Goal: Communication & Community: Answer question/provide support

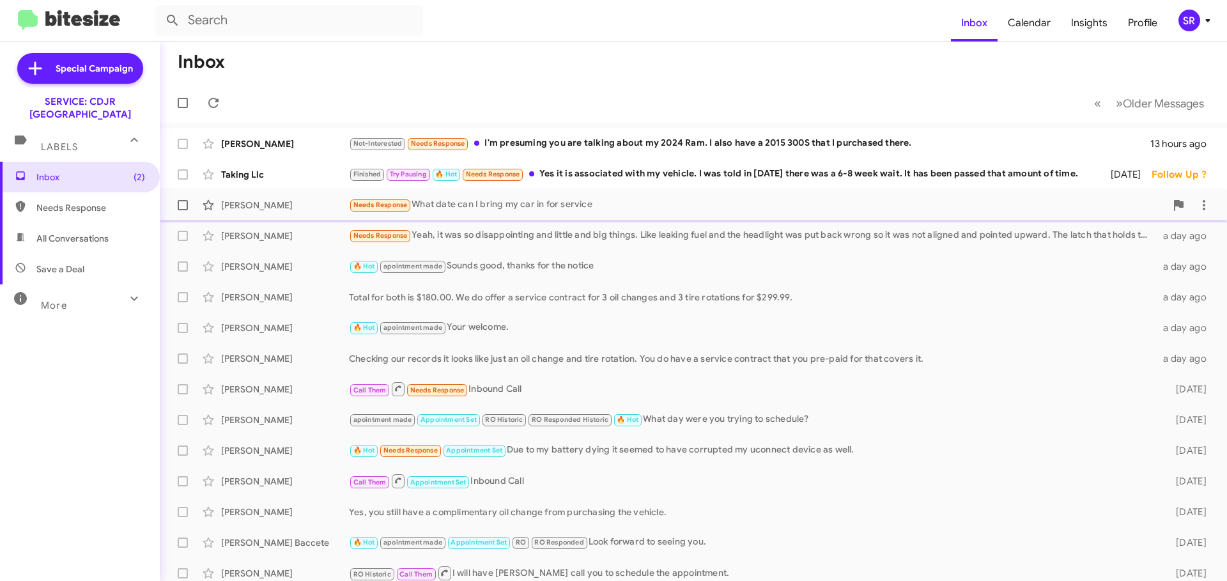
click at [598, 212] on div "Needs Response What date can I bring my car in for service" at bounding box center [757, 205] width 817 height 15
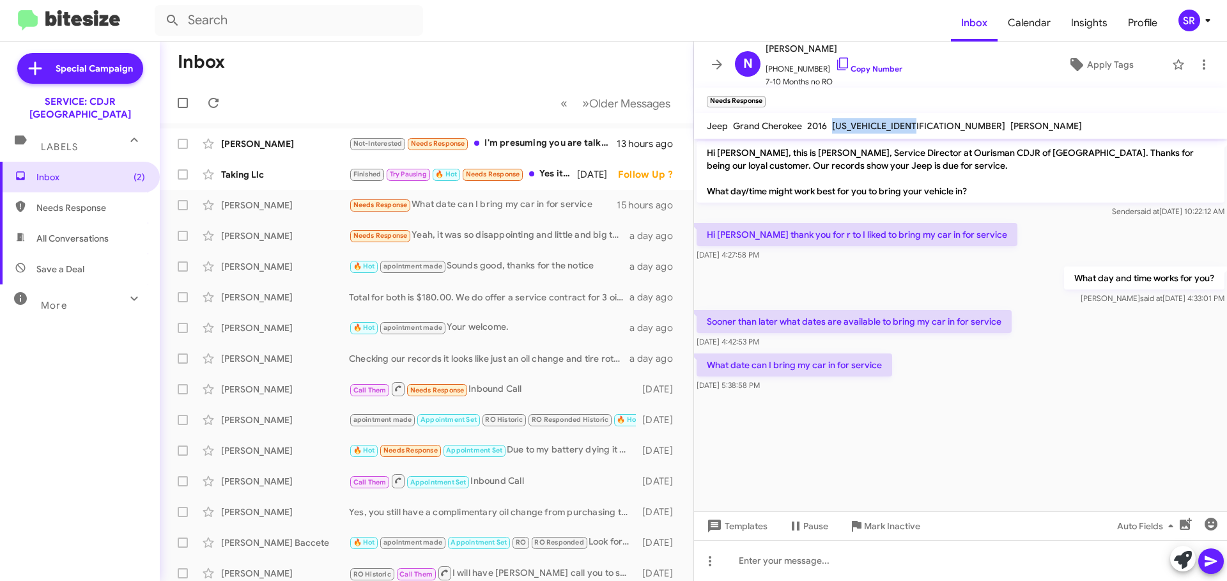
drag, startPoint x: 925, startPoint y: 127, endPoint x: 828, endPoint y: 132, distance: 96.7
click at [830, 132] on div "[US_VEHICLE_IDENTIFICATION_NUMBER]" at bounding box center [919, 125] width 178 height 15
copy span "[US_VEHICLE_IDENTIFICATION_NUMBER]"
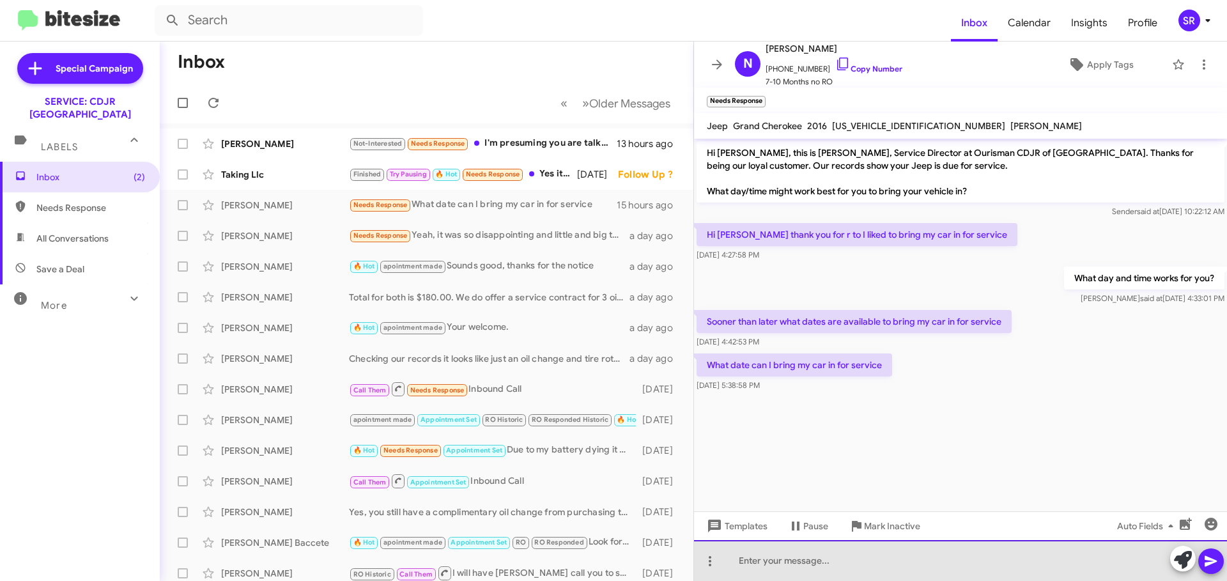
click at [792, 561] on div at bounding box center [960, 560] width 533 height 41
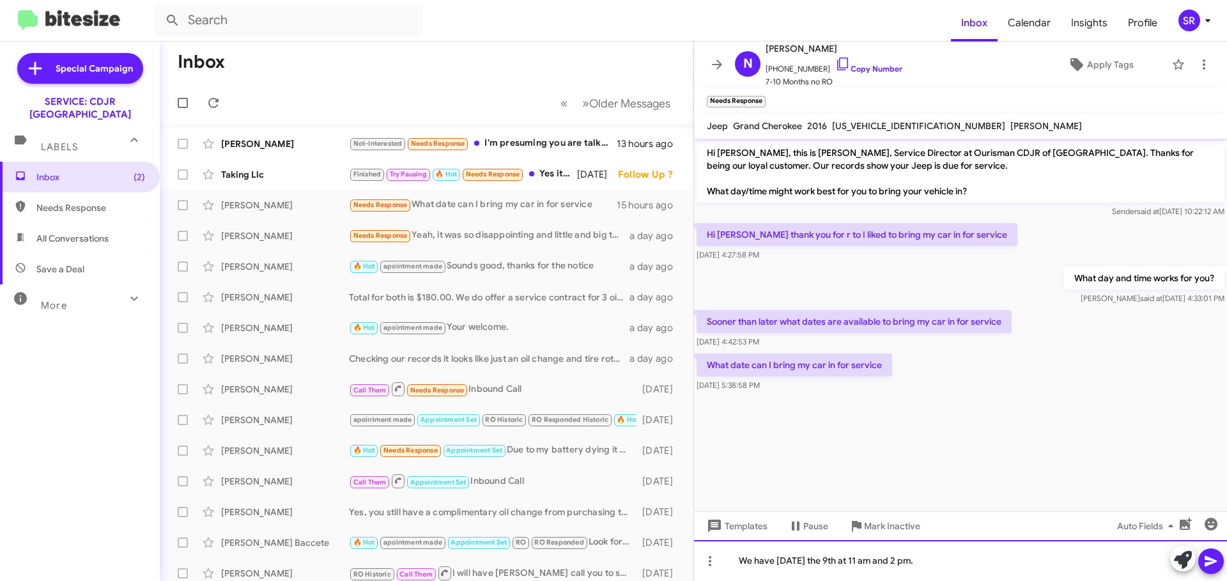
click at [979, 571] on div "We have [DATE] the 9th at 11 am and 2 pm." at bounding box center [960, 560] width 533 height 41
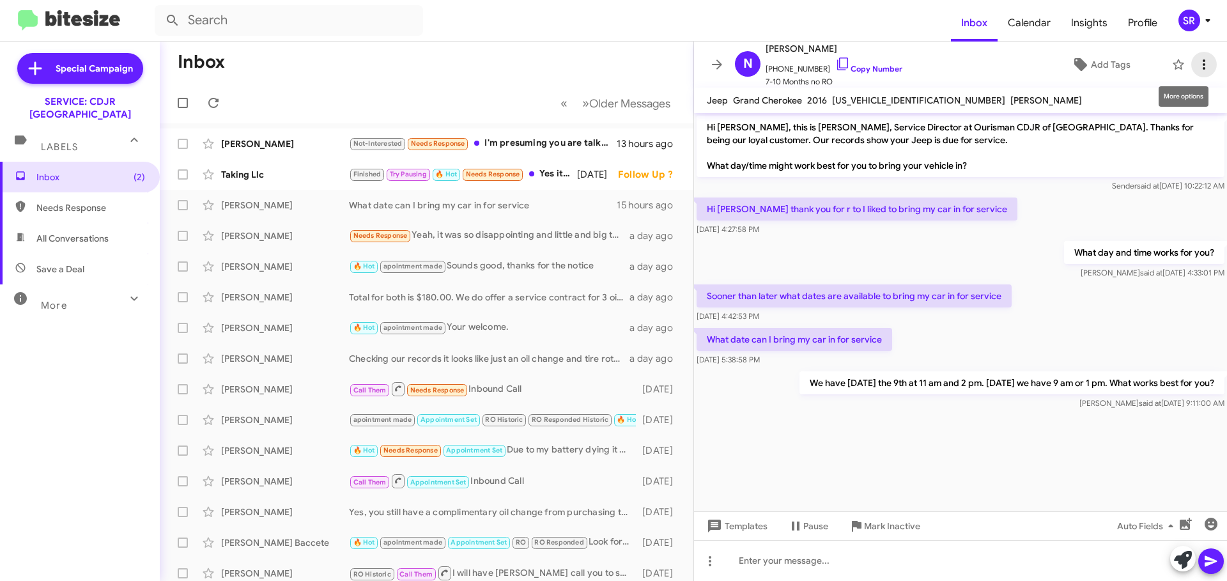
click at [1191, 75] on button at bounding box center [1204, 65] width 26 height 26
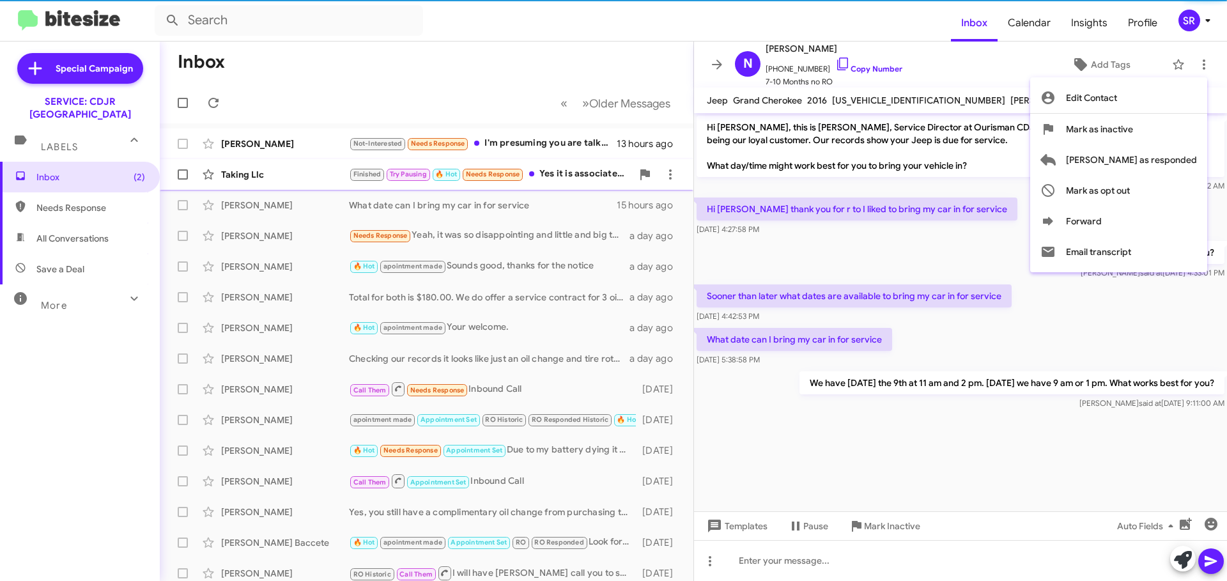
click at [1146, 162] on span "[PERSON_NAME] as responded" at bounding box center [1131, 159] width 131 height 31
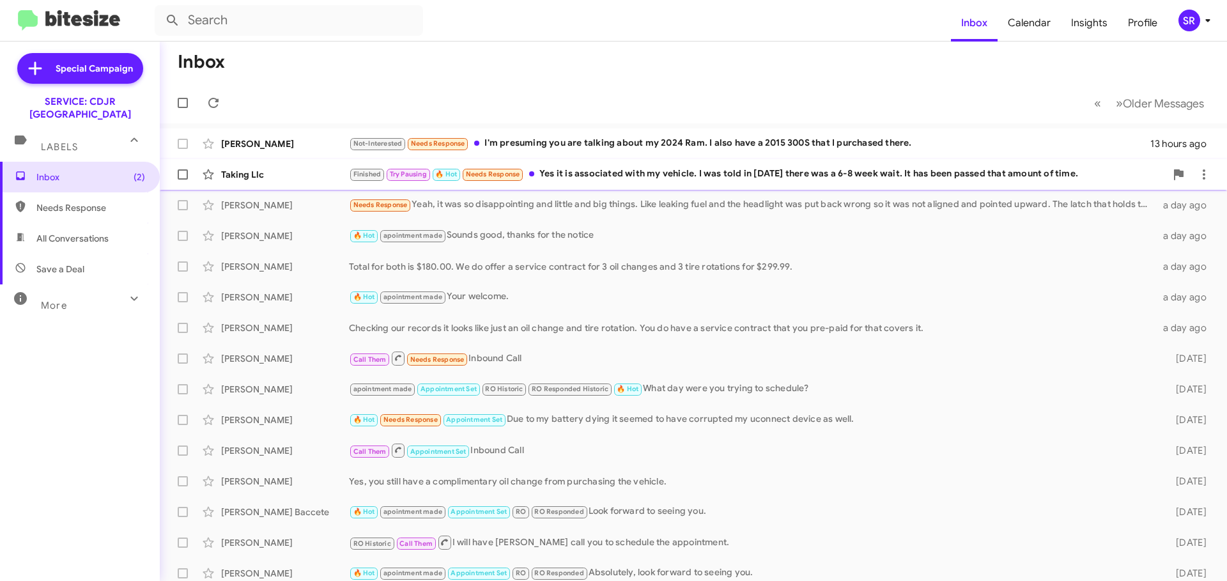
click at [693, 178] on div "Finished Try Pausing 🔥 Hot Needs Response Yes it is associated with my vehicle.…" at bounding box center [757, 174] width 817 height 15
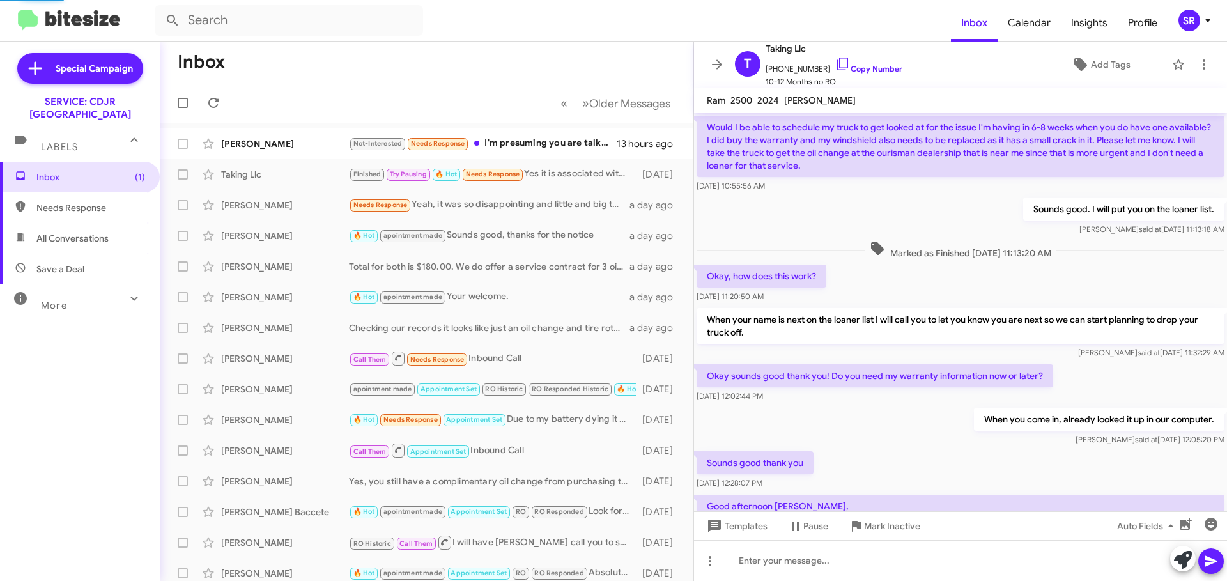
scroll to position [784, 0]
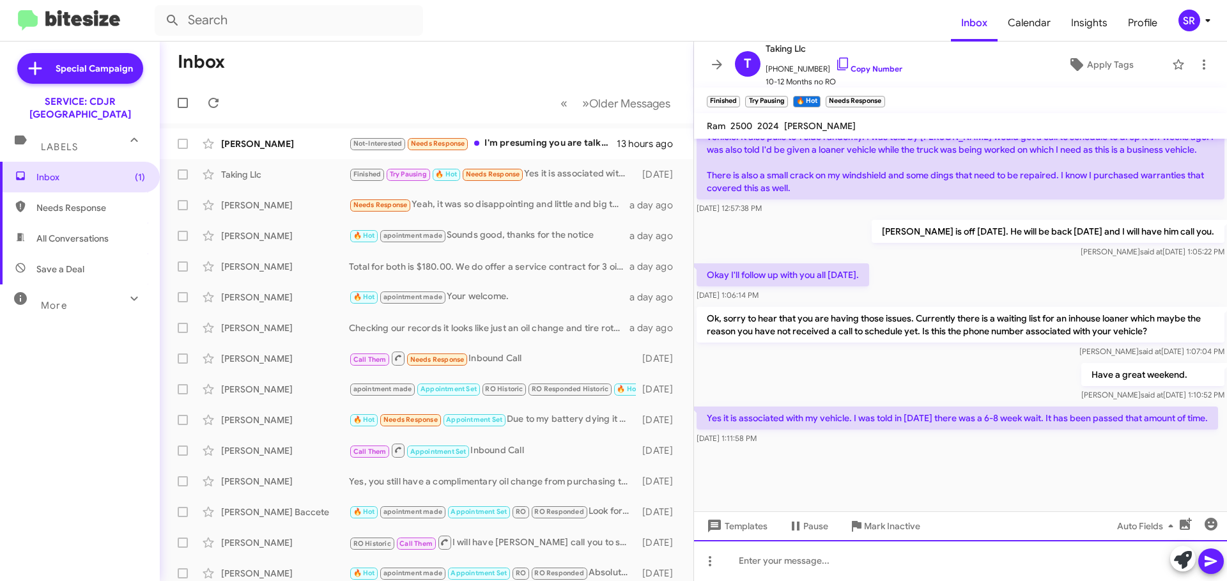
click at [759, 562] on div at bounding box center [960, 560] width 533 height 41
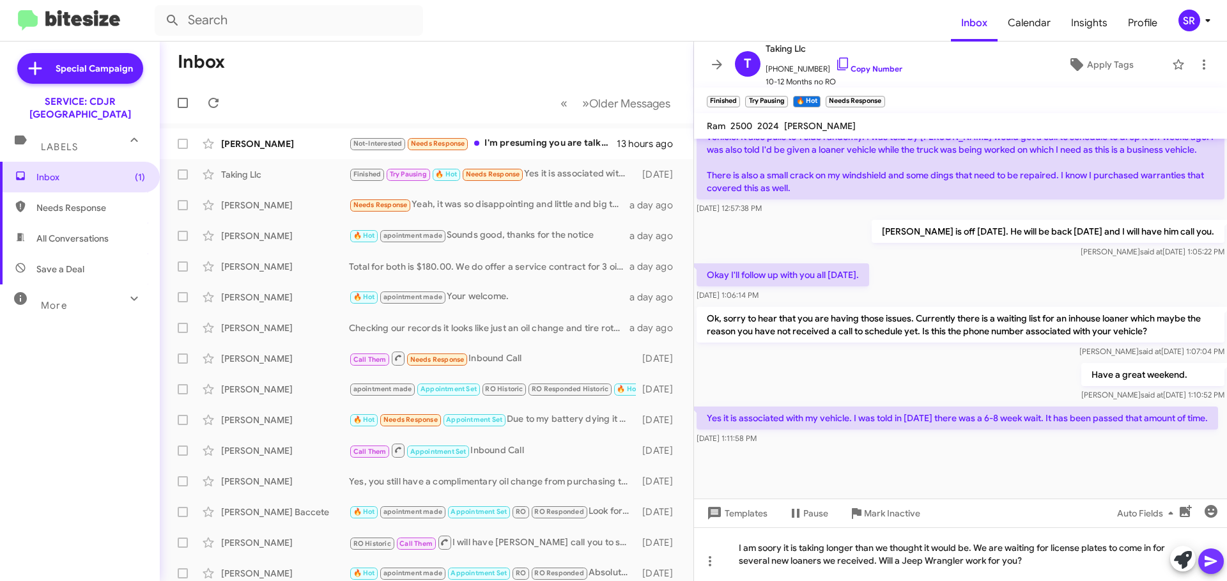
click at [1210, 566] on icon at bounding box center [1211, 561] width 15 height 15
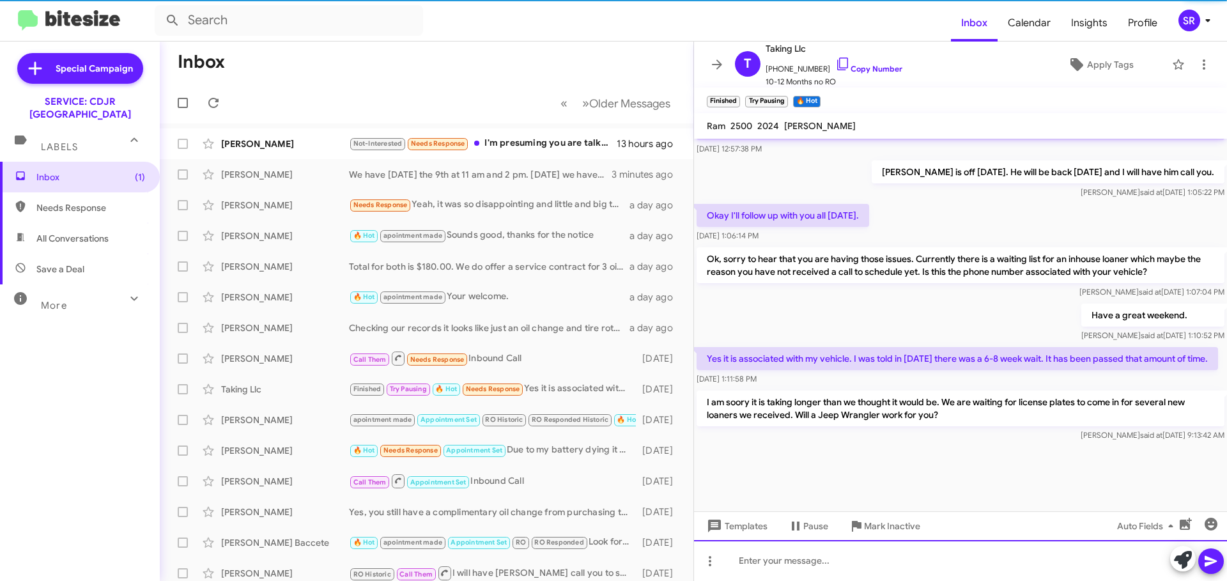
scroll to position [0, 0]
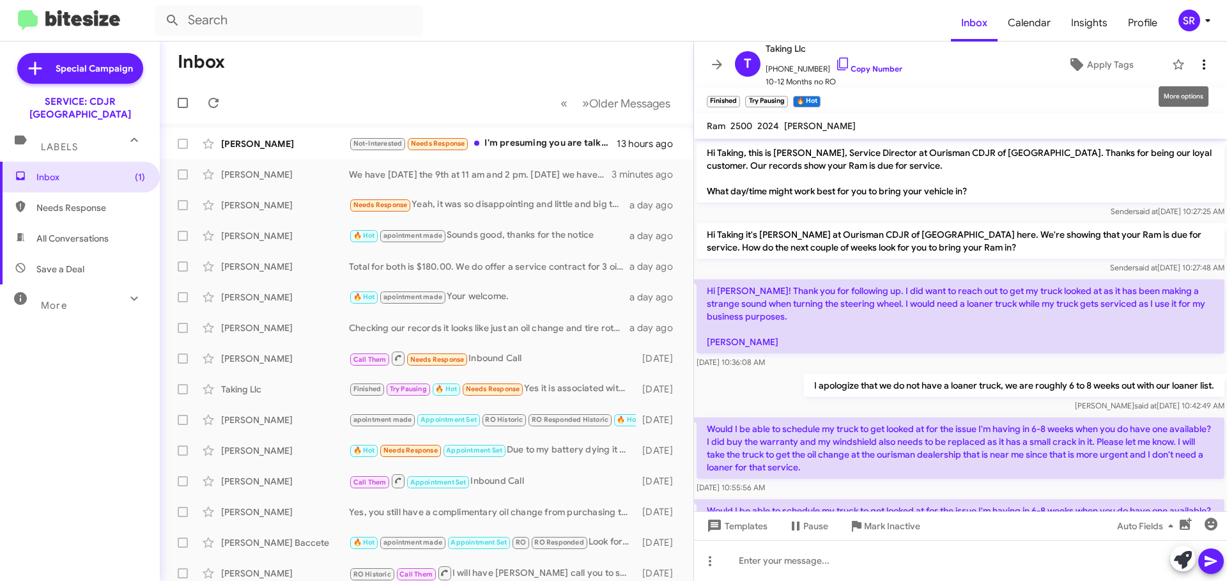
click at [1197, 70] on icon at bounding box center [1204, 64] width 15 height 15
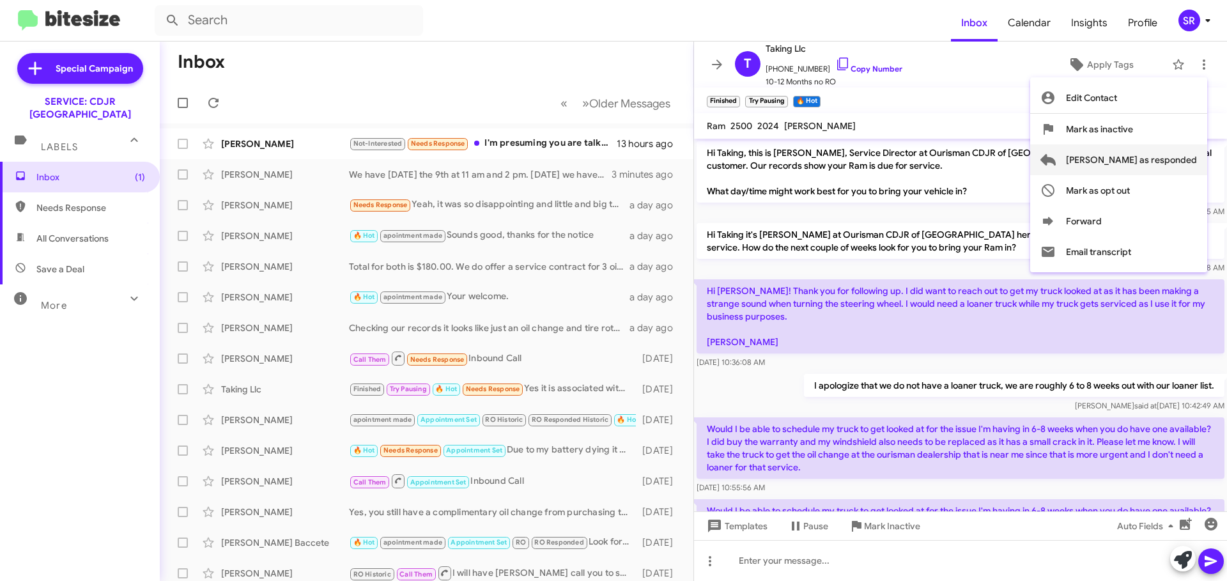
click at [1148, 157] on span "[PERSON_NAME] as responded" at bounding box center [1131, 159] width 131 height 31
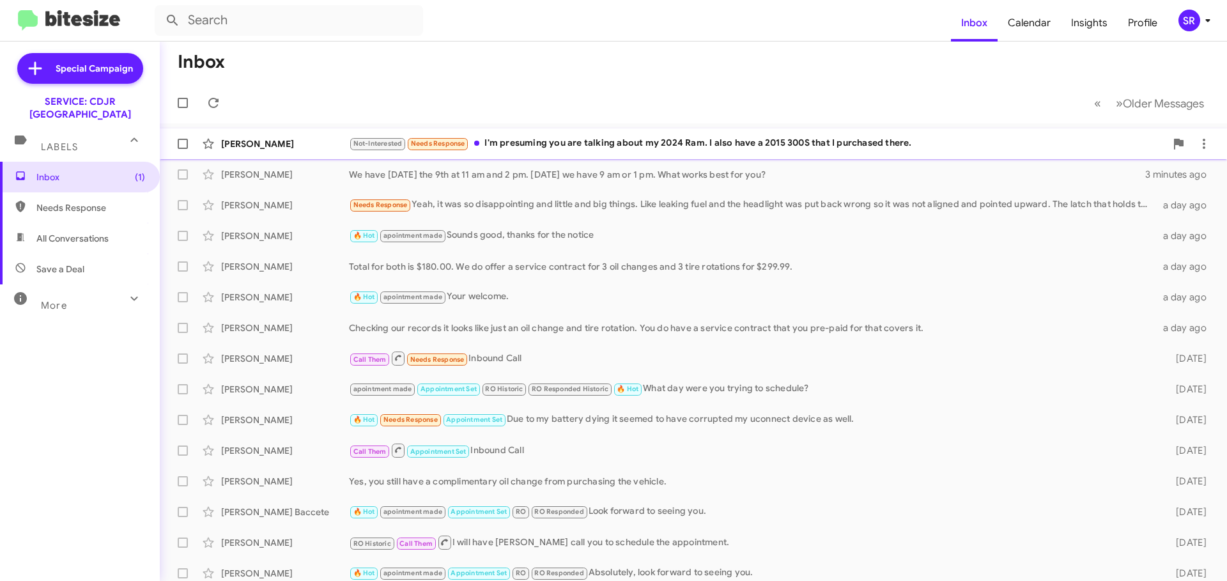
click at [558, 151] on div "[PERSON_NAME] Not-Interested Needs Response I'm presuming you are talking about…" at bounding box center [693, 144] width 1047 height 26
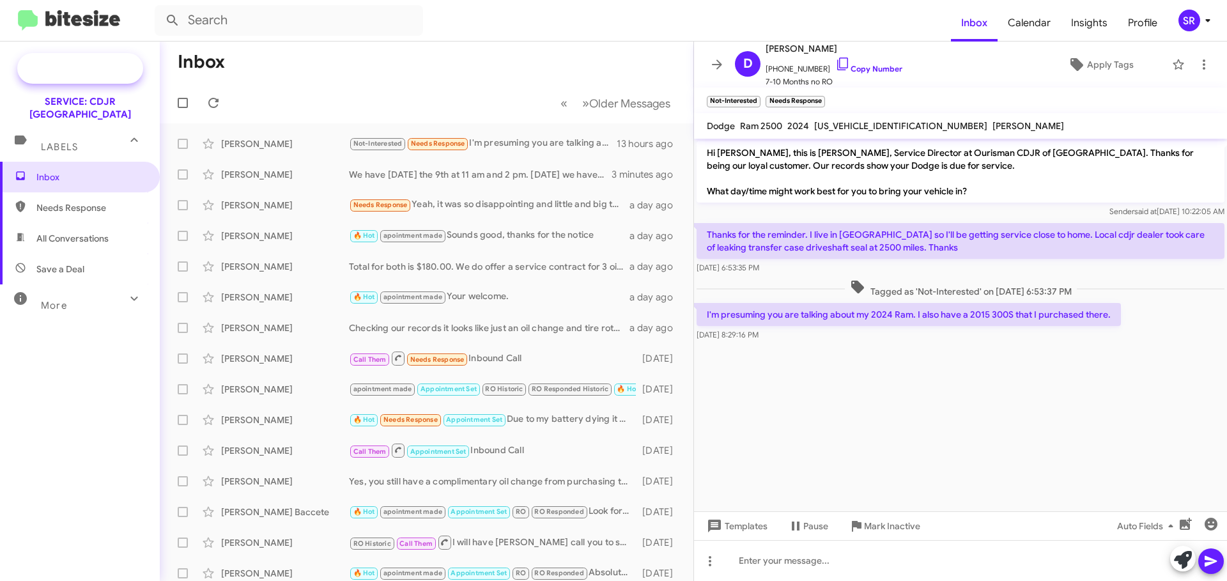
click at [97, 75] on span "Special Campaign" at bounding box center [80, 68] width 126 height 31
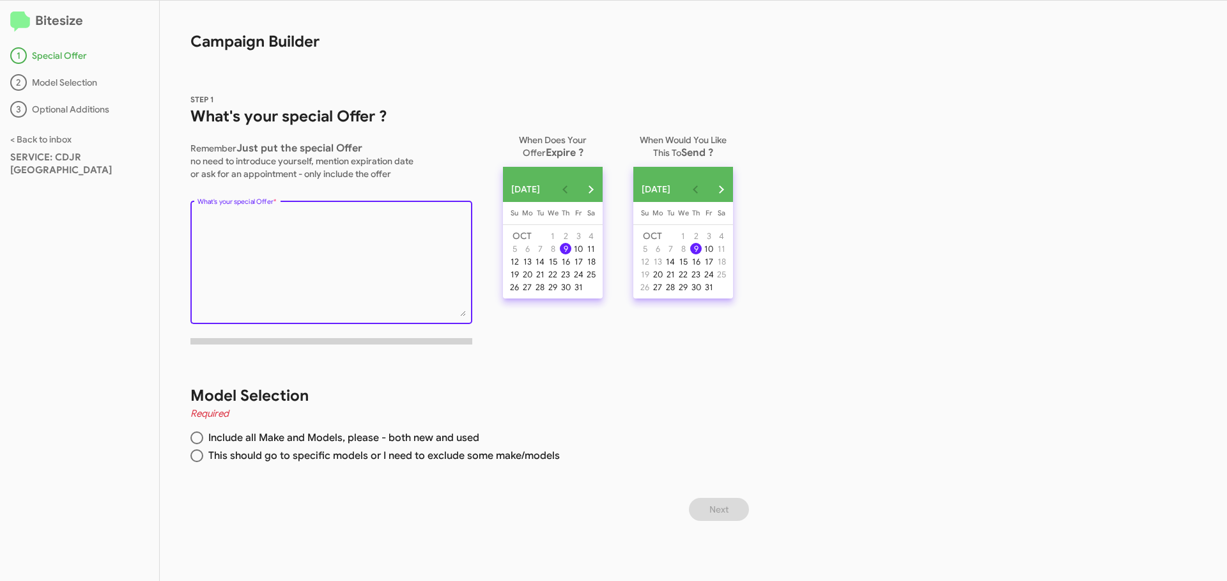
paste textarea "We MISS YOU! You're due for your FREE maintenance service. When would you like …"
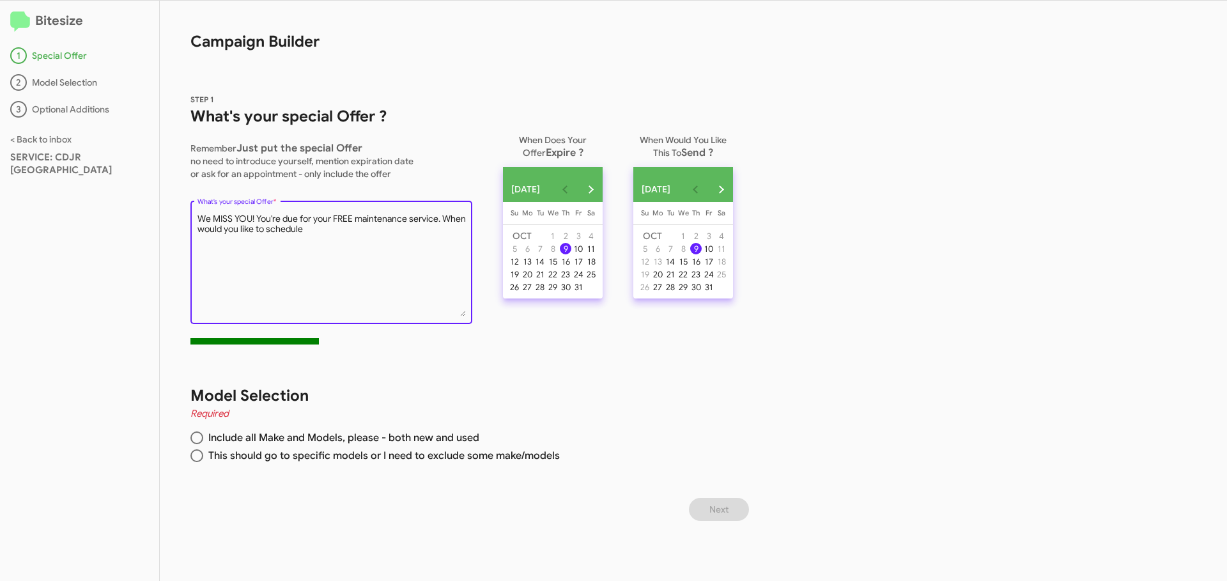
type textarea "We MISS YOU! You're due for your FREE maintenance service. When would you like …"
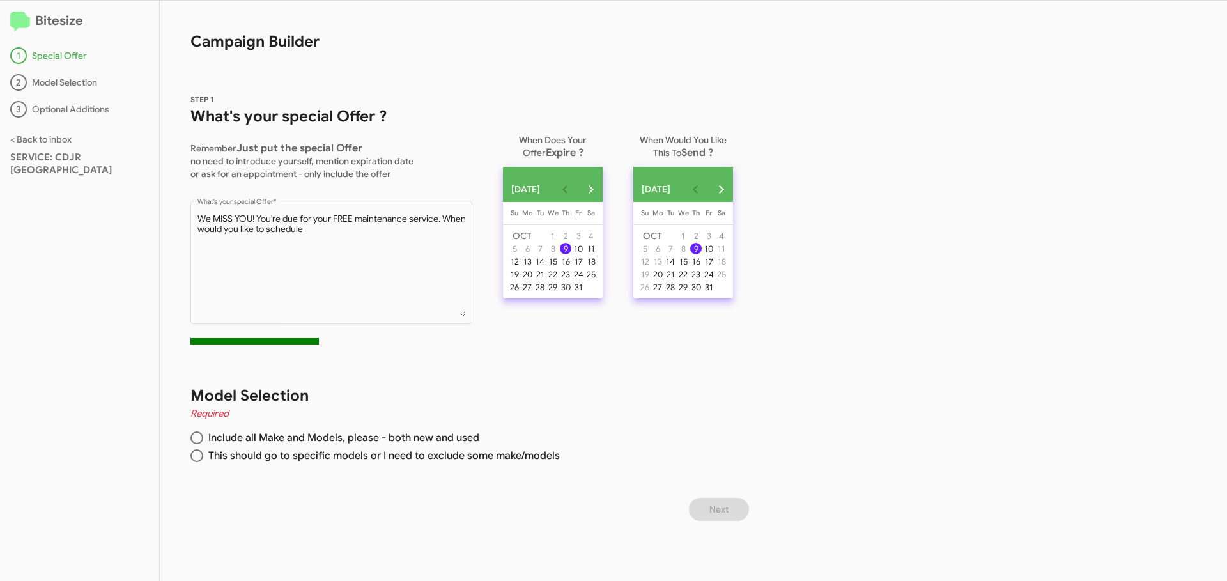
click at [539, 392] on h1 "Model Selection" at bounding box center [456, 395] width 533 height 20
click at [196, 454] on span at bounding box center [196, 455] width 13 height 13
click at [196, 454] on input "This should go to specific models or I need to exclude some make/models" at bounding box center [196, 455] width 13 height 13
radio input "true"
click at [720, 509] on span "Next" at bounding box center [719, 509] width 19 height 23
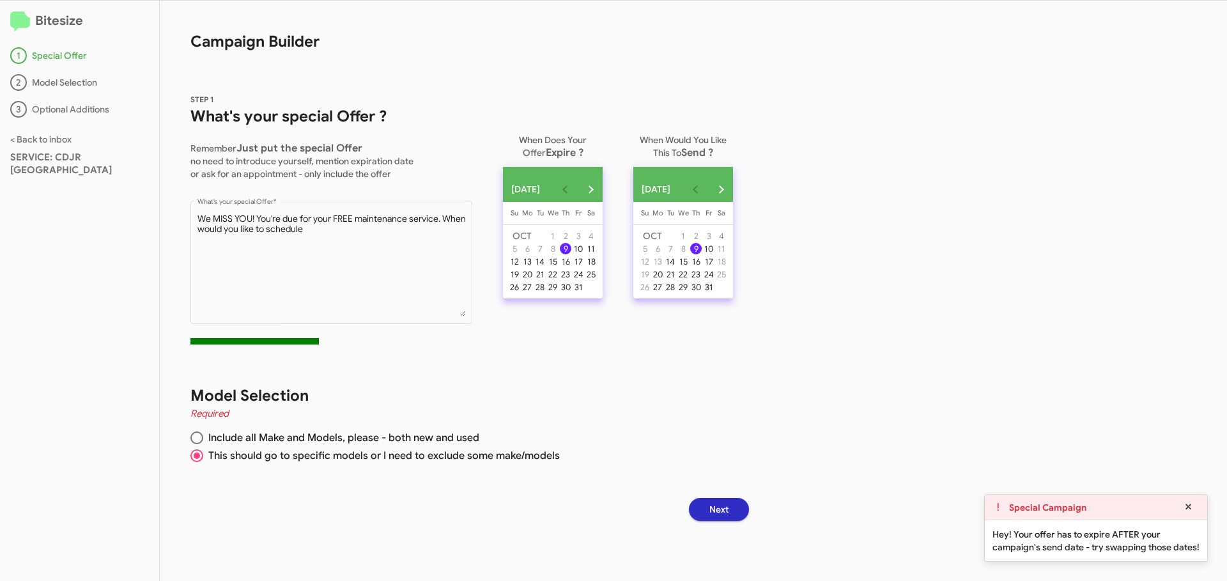
click at [715, 293] on div "31" at bounding box center [709, 287] width 12 height 12
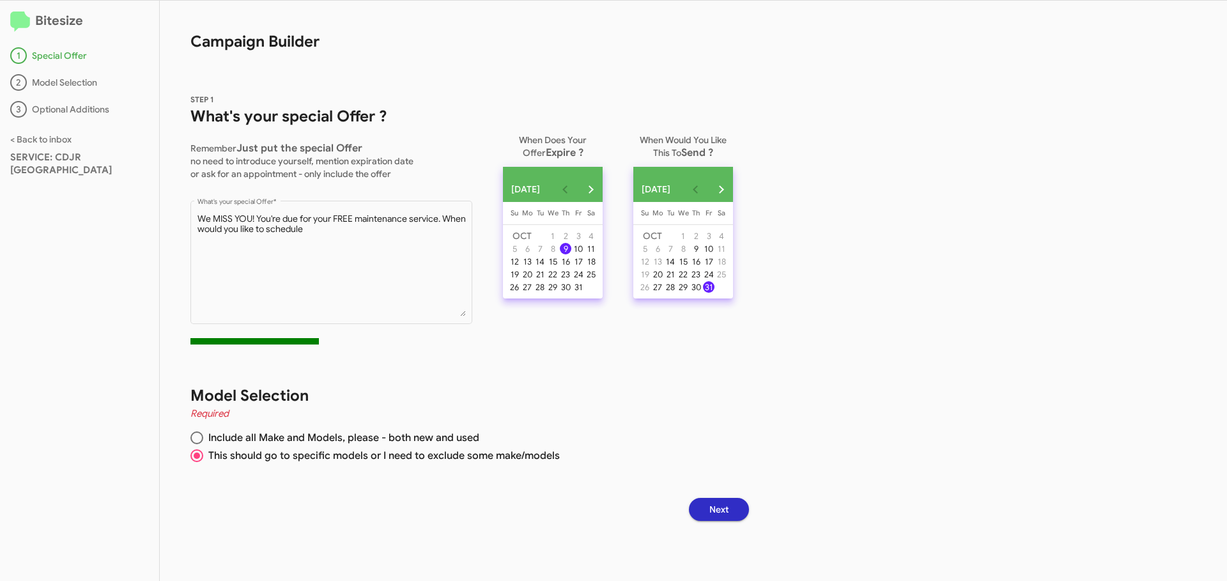
click at [742, 508] on button "Next" at bounding box center [719, 509] width 60 height 23
click at [676, 267] on div "14" at bounding box center [671, 262] width 12 height 12
click at [702, 253] on div "9" at bounding box center [696, 249] width 12 height 12
click at [603, 192] on button "Next month" at bounding box center [591, 189] width 26 height 26
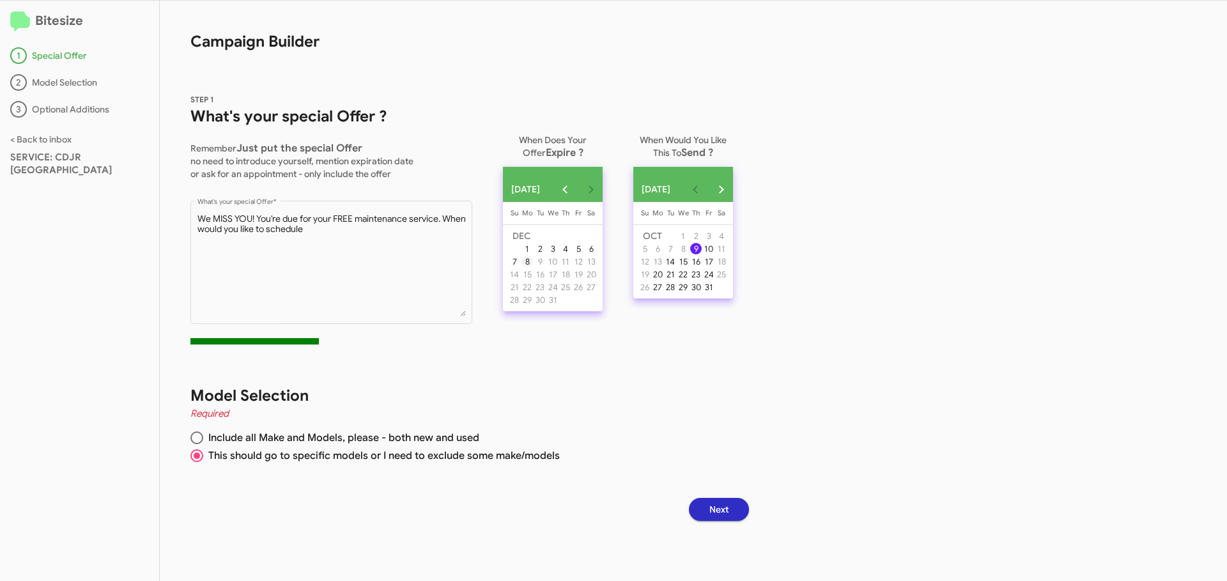
click at [532, 265] on div "8" at bounding box center [528, 262] width 12 height 12
click at [739, 504] on button "Next" at bounding box center [719, 509] width 60 height 23
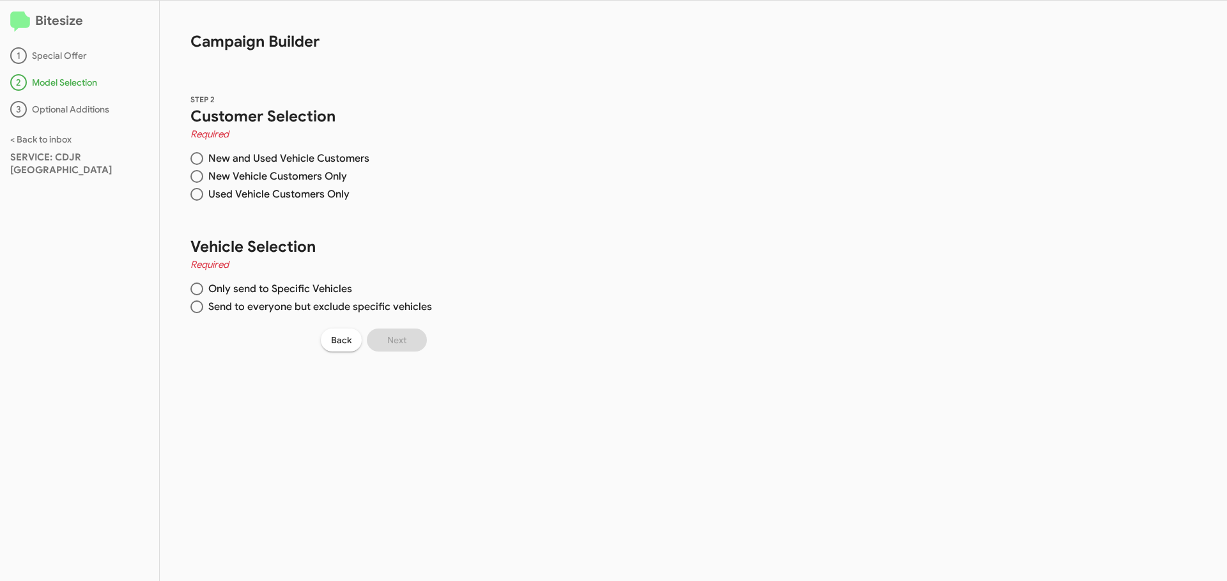
click at [197, 162] on span at bounding box center [196, 158] width 13 height 13
click at [197, 162] on input "New and Used Vehicle Customers" at bounding box center [196, 158] width 13 height 13
radio input "true"
click at [199, 286] on span at bounding box center [196, 289] width 13 height 13
click at [199, 286] on input "Only send to Specific Vehicles" at bounding box center [196, 289] width 13 height 13
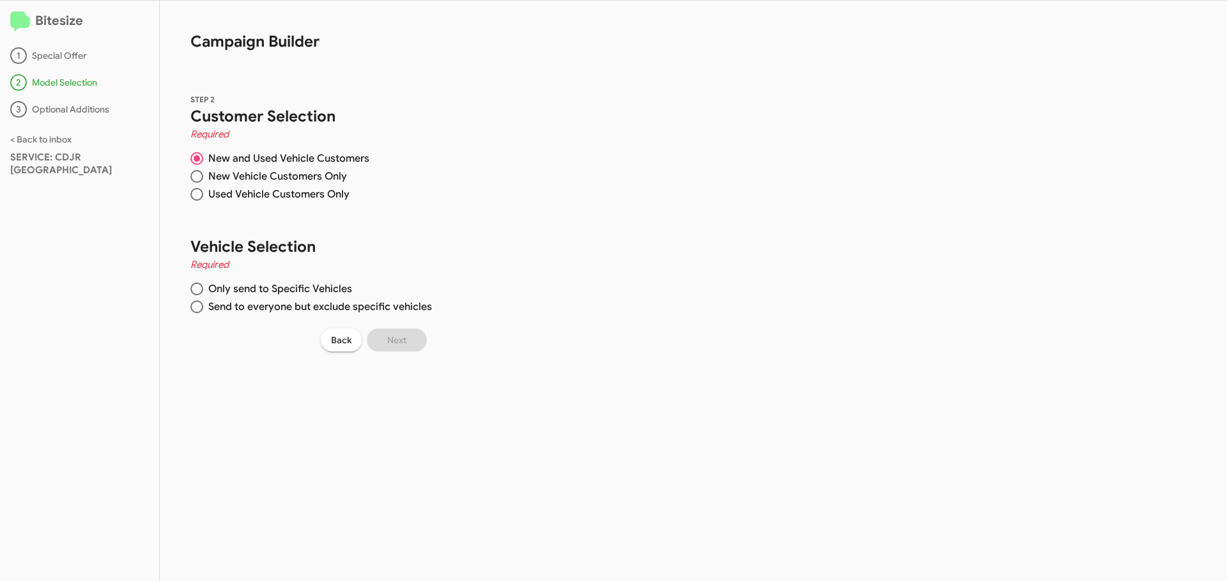
radio input "true"
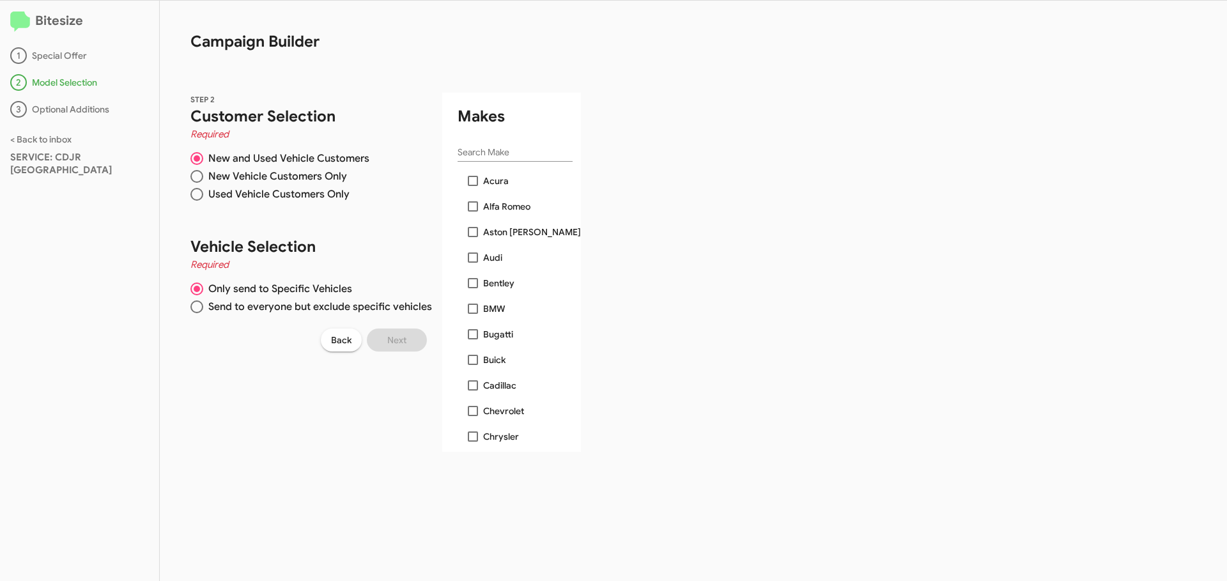
click at [263, 384] on div "STEP 2 Customer Selection Required New and Used Vehicle Customers New Vehicle C…" at bounding box center [370, 257] width 421 height 390
click at [198, 309] on span at bounding box center [196, 306] width 13 height 13
click at [198, 309] on input "Send to everyone but exclude specific vehicles" at bounding box center [196, 306] width 13 height 13
radio input "true"
click at [503, 482] on span "Campaign Builder STEP 2 Customer Selection Required New and Used Vehicle Custom…" at bounding box center [370, 291] width 421 height 580
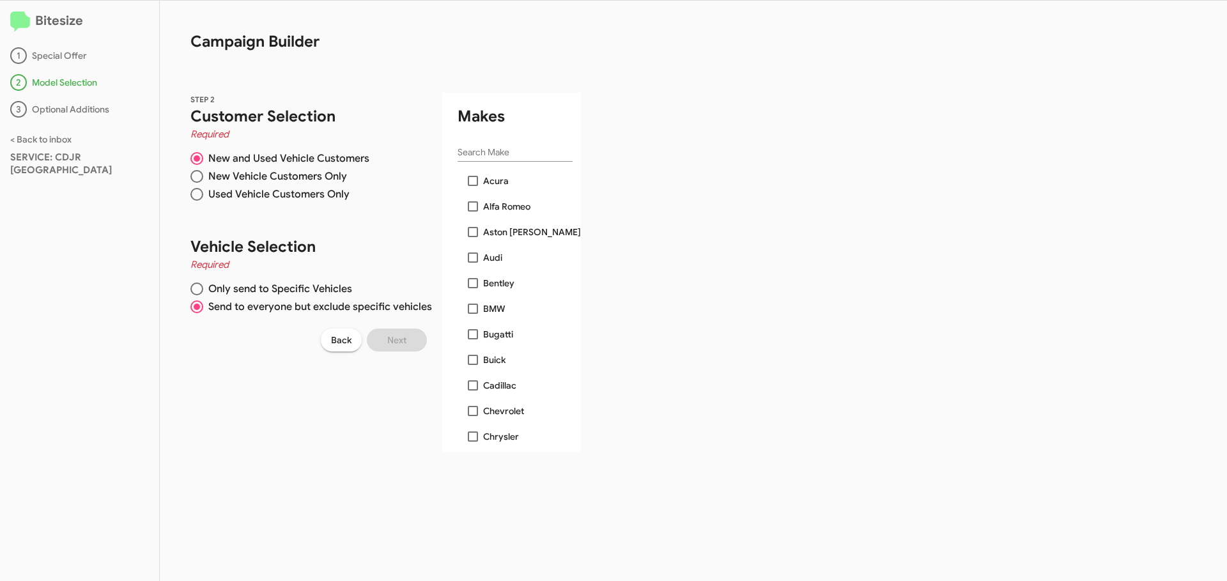
click at [380, 453] on span "Campaign Builder STEP 2 Customer Selection Required New and Used Vehicle Custom…" at bounding box center [370, 291] width 421 height 580
click at [656, 341] on div "Bitesize 1 Special Offer 2 Model Selection 3 Optional Additions < Back to inbox…" at bounding box center [613, 291] width 1227 height 580
click at [345, 345] on span "Back" at bounding box center [341, 340] width 20 height 23
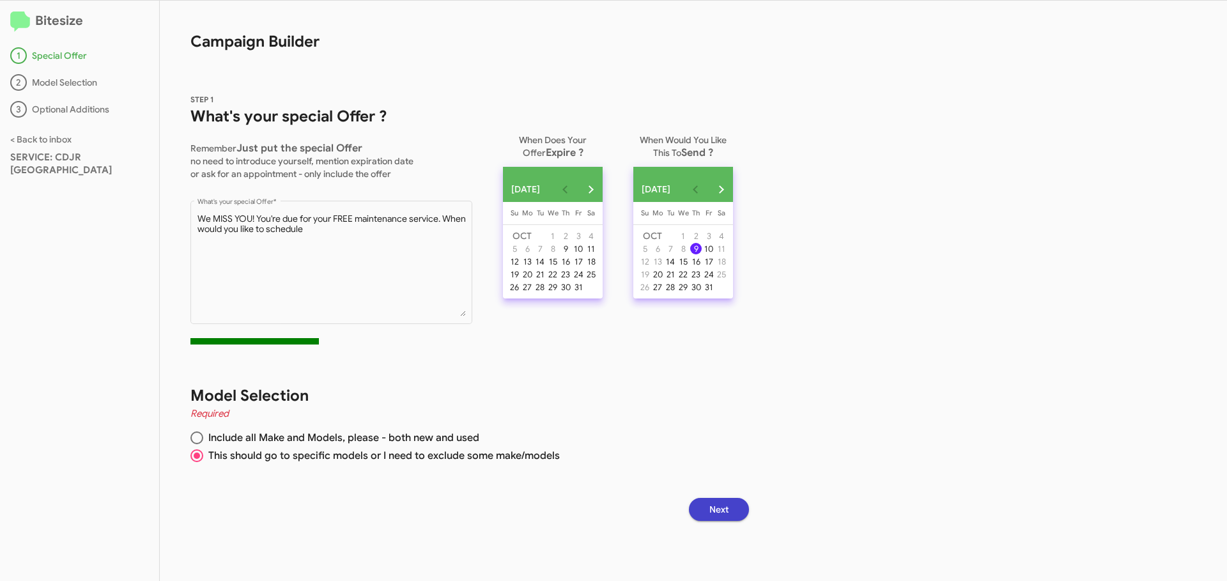
click at [711, 511] on button "Next" at bounding box center [719, 509] width 60 height 23
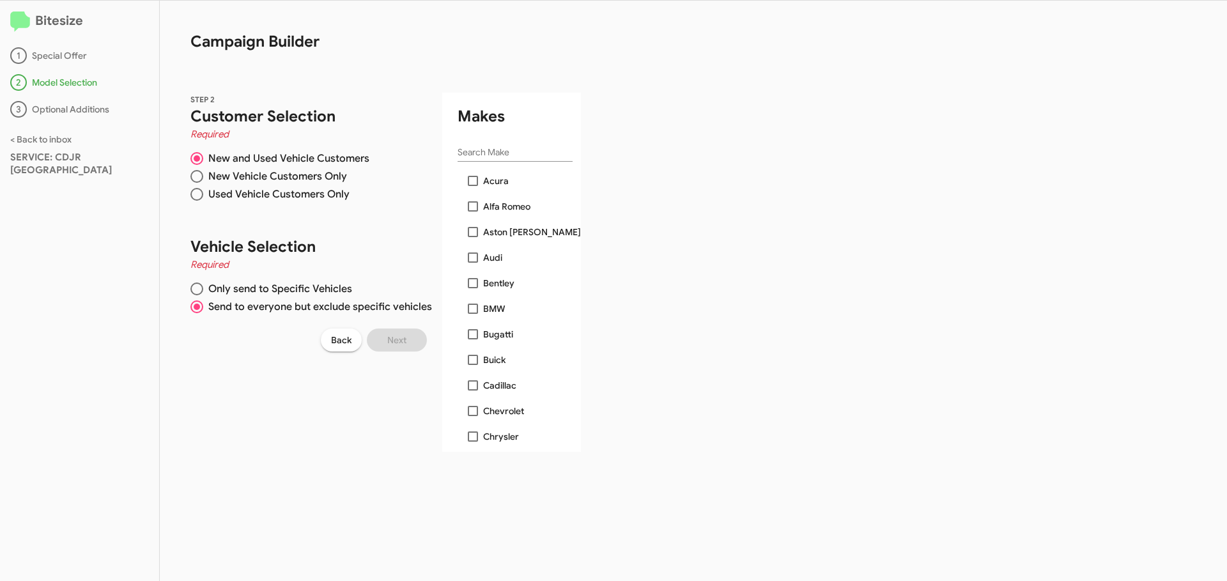
click at [89, 106] on div "3 Optional Additions" at bounding box center [79, 109] width 139 height 17
click at [198, 307] on span at bounding box center [197, 307] width 6 height 6
click at [198, 307] on input "Send to everyone but exclude specific vehicles" at bounding box center [196, 306] width 13 height 13
click at [198, 307] on span at bounding box center [197, 307] width 6 height 6
click at [198, 307] on input "Send to everyone but exclude specific vehicles" at bounding box center [196, 306] width 13 height 13
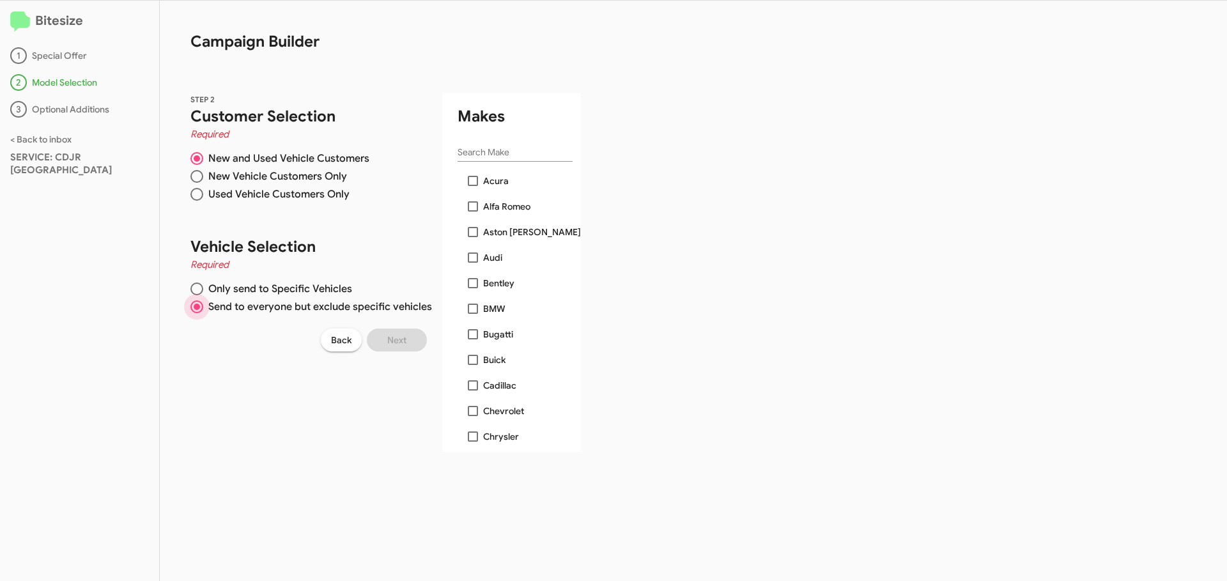
click at [198, 307] on span at bounding box center [197, 307] width 6 height 6
click at [198, 307] on input "Send to everyone but exclude specific vehicles" at bounding box center [196, 306] width 13 height 13
click at [198, 306] on span at bounding box center [197, 307] width 6 height 6
click at [198, 306] on input "Send to everyone but exclude specific vehicles" at bounding box center [196, 306] width 13 height 13
click at [327, 346] on button "Back" at bounding box center [341, 340] width 41 height 23
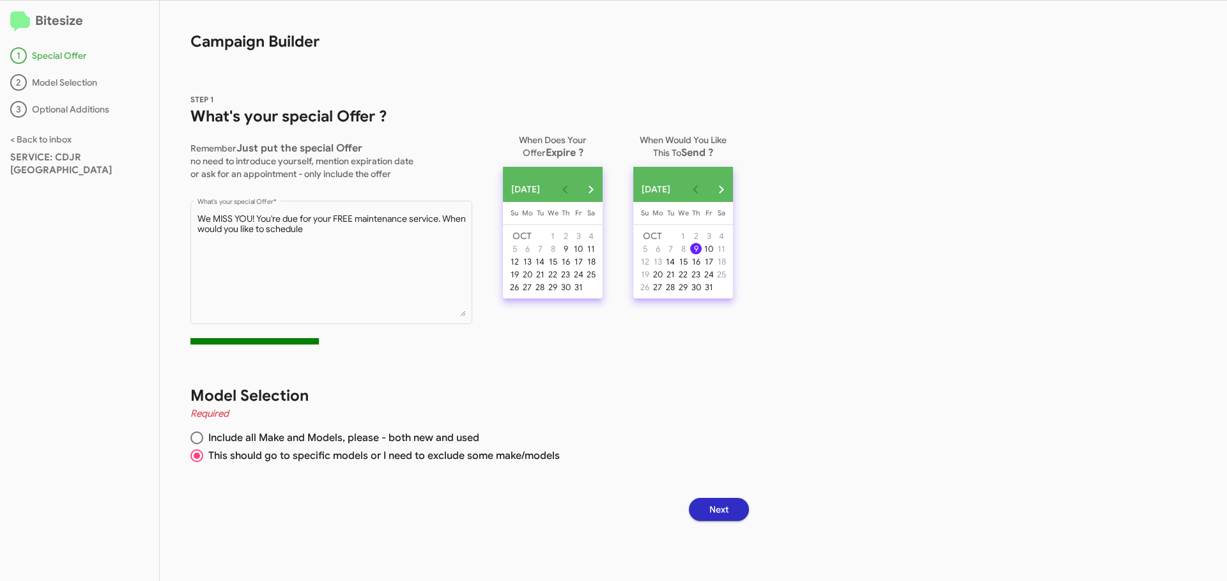
click at [200, 438] on span at bounding box center [196, 437] width 13 height 13
click at [200, 438] on input "Include all Make and Models, please - both new and used" at bounding box center [196, 437] width 13 height 13
radio input "true"
click at [708, 511] on button "Next" at bounding box center [719, 509] width 60 height 23
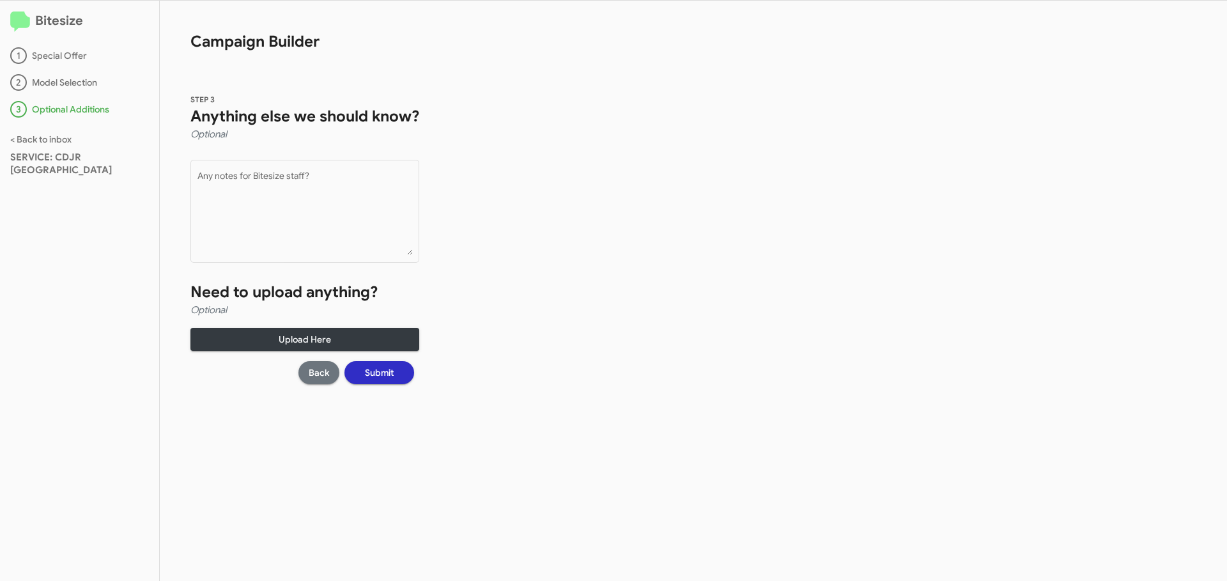
click at [311, 379] on span "Back" at bounding box center [319, 372] width 20 height 23
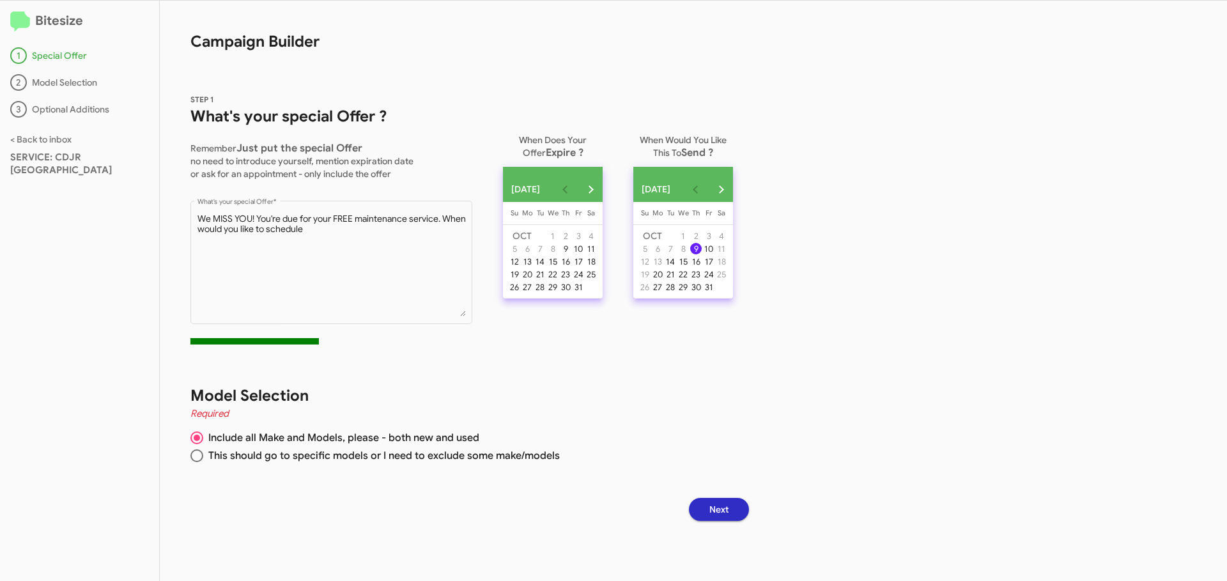
click at [729, 509] on span "Next" at bounding box center [719, 509] width 19 height 23
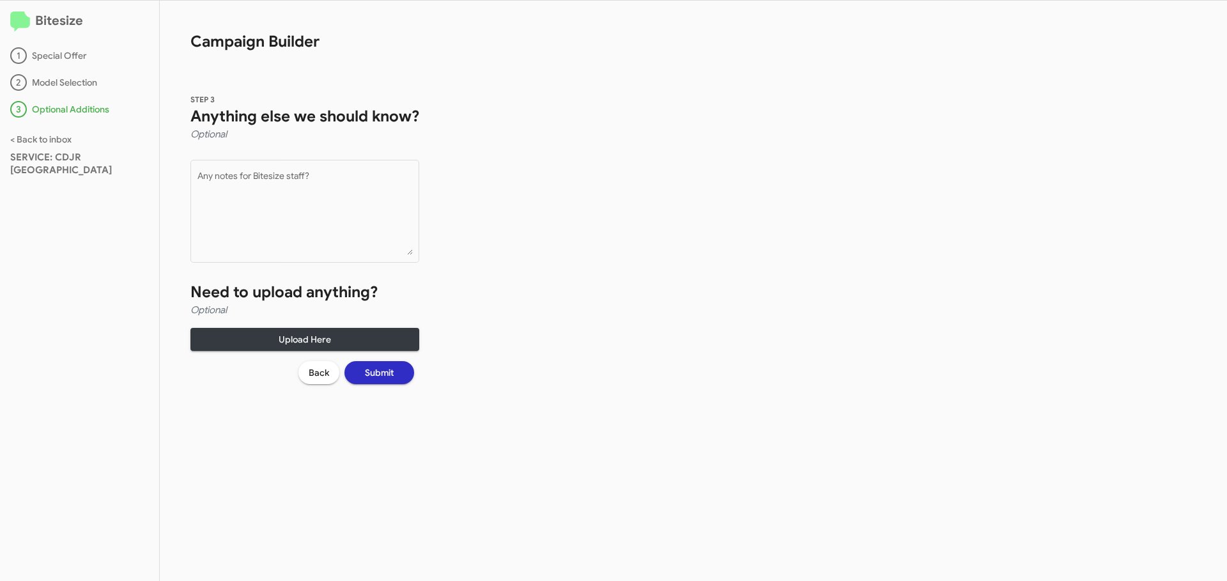
click at [240, 137] on h4 "Optional" at bounding box center [304, 134] width 229 height 15
click at [307, 285] on h1 "Need to upload anything?" at bounding box center [304, 292] width 229 height 20
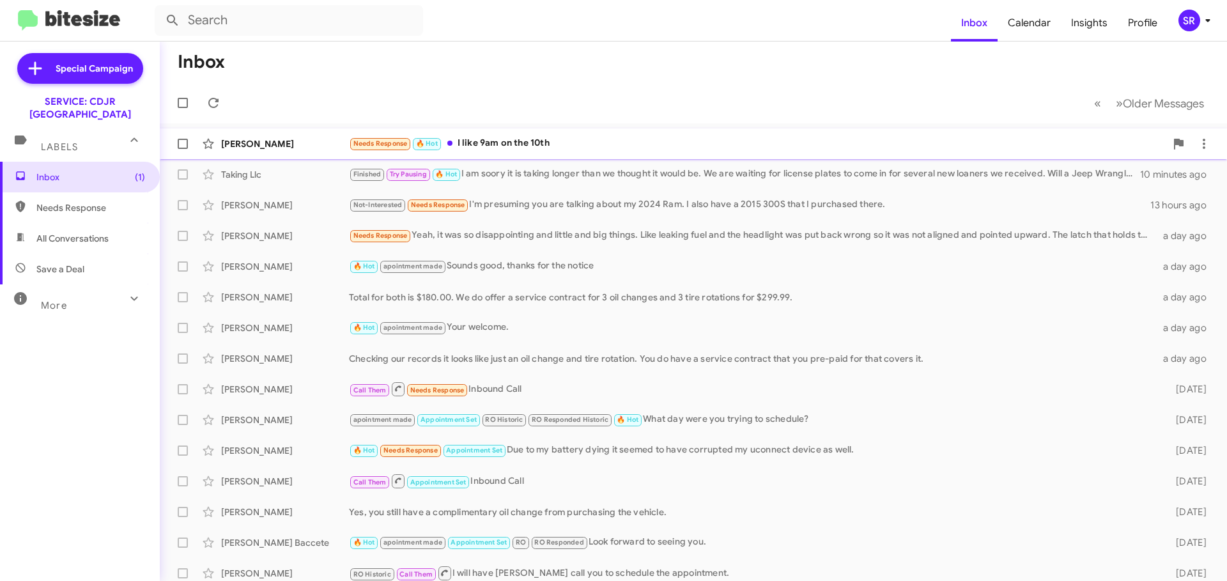
click at [517, 144] on div "Needs Response 🔥 Hot I like 9am on the 10th" at bounding box center [757, 143] width 817 height 15
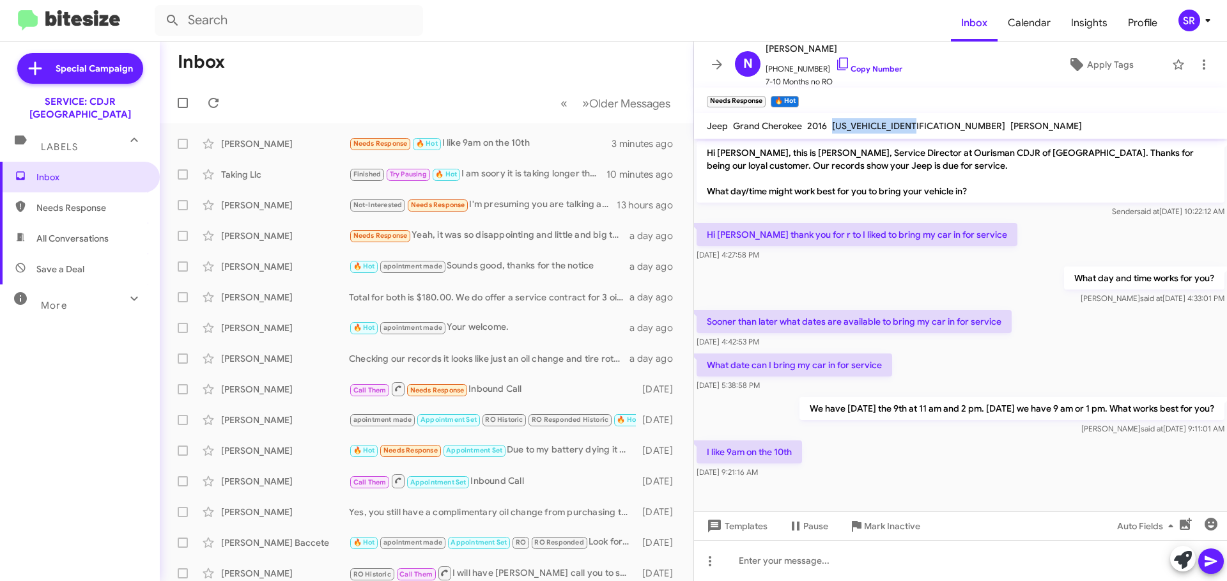
drag, startPoint x: 922, startPoint y: 125, endPoint x: 833, endPoint y: 130, distance: 89.6
click at [833, 130] on span "[US_VEHICLE_IDENTIFICATION_NUMBER]" at bounding box center [918, 126] width 173 height 12
copy span "[US_VEHICLE_IDENTIFICATION_NUMBER]"
click at [762, 567] on div at bounding box center [960, 560] width 533 height 41
click at [1215, 557] on icon at bounding box center [1211, 561] width 15 height 15
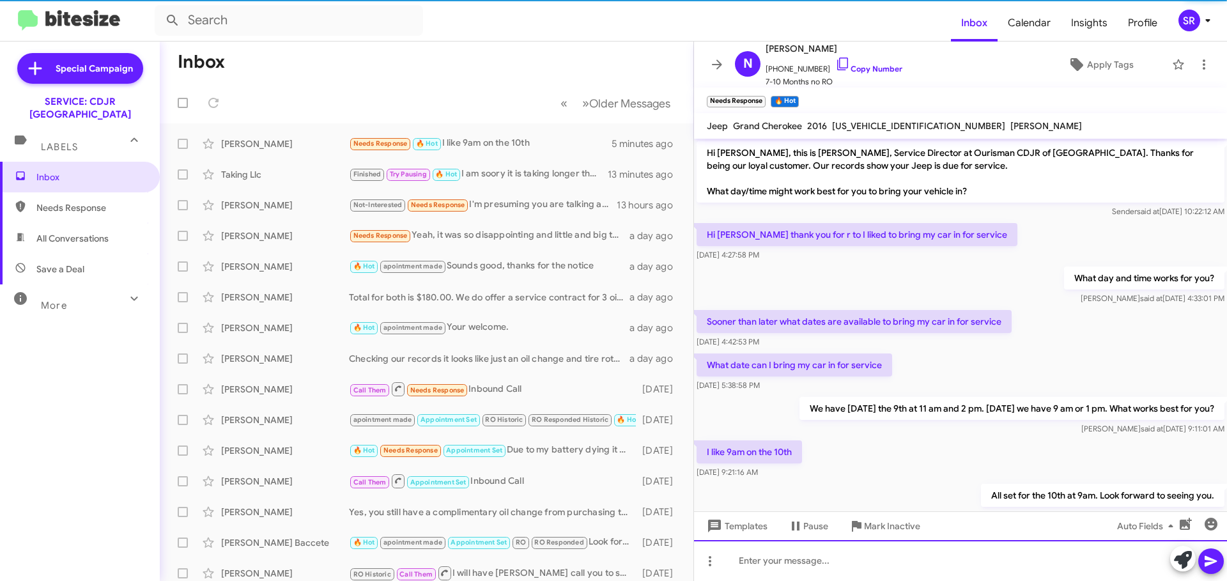
scroll to position [39, 0]
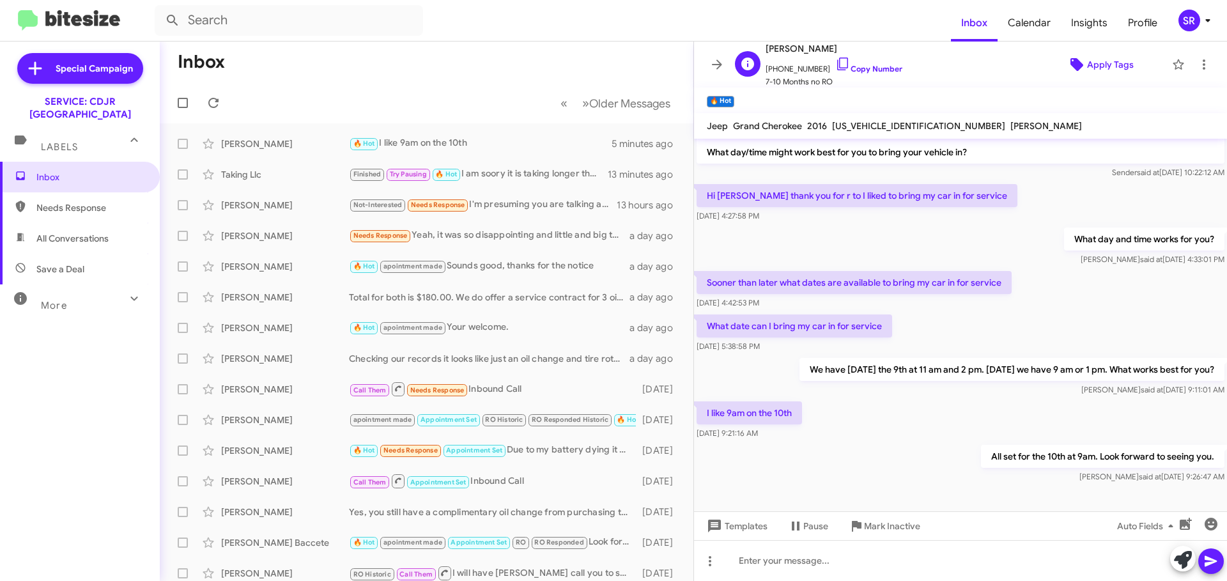
click at [1116, 69] on span "Apply Tags" at bounding box center [1110, 64] width 47 height 23
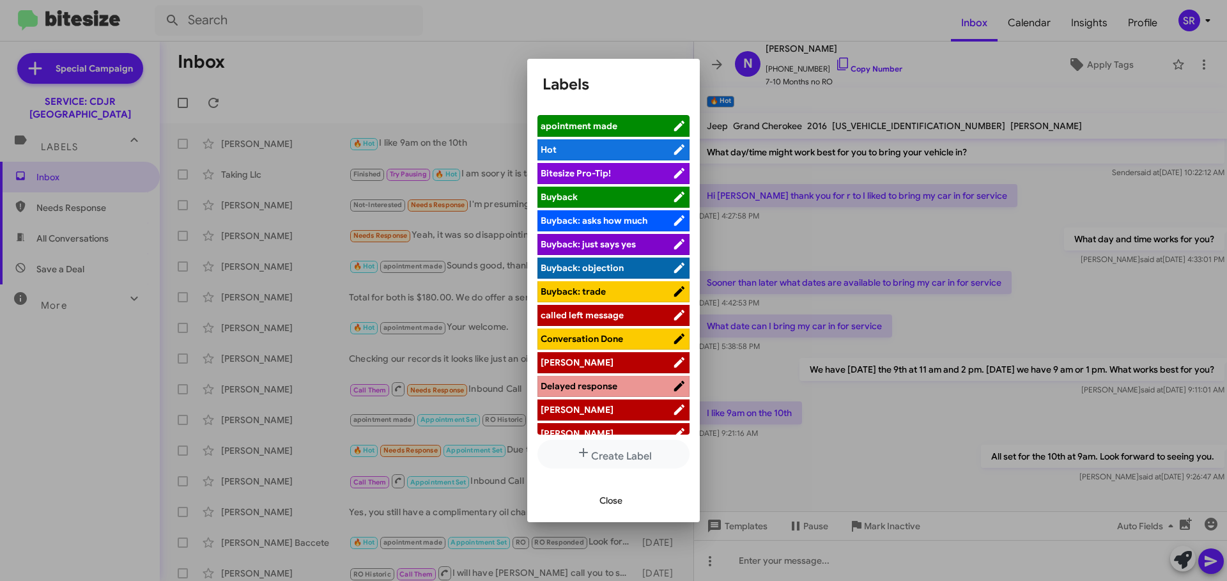
click at [649, 121] on span "apointment made" at bounding box center [607, 126] width 132 height 13
click at [609, 506] on span "Close" at bounding box center [611, 500] width 23 height 23
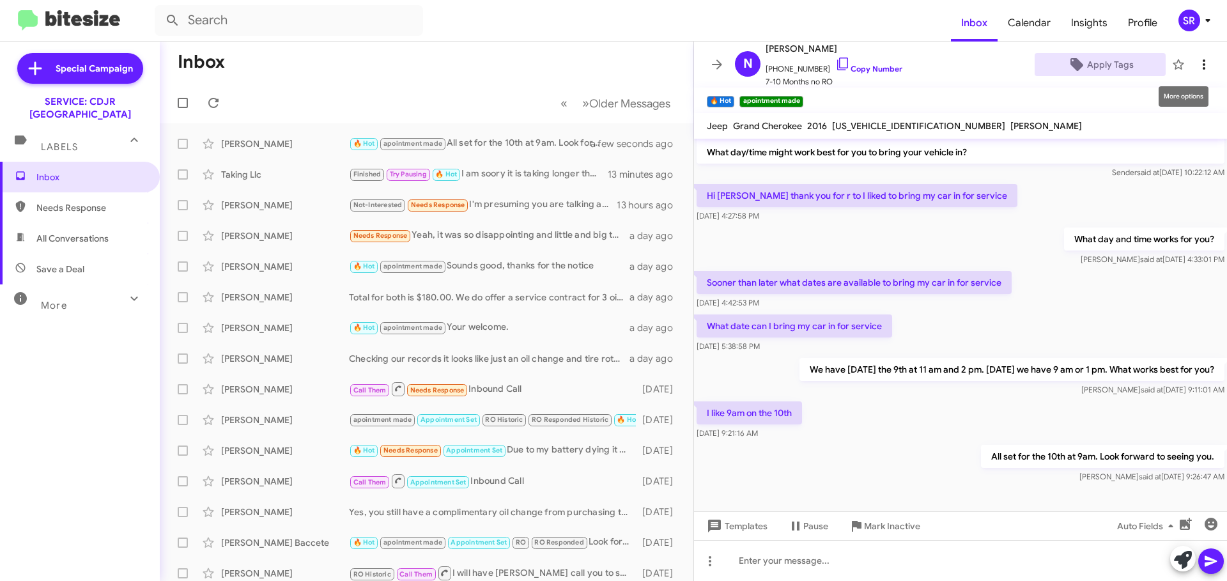
click at [1197, 64] on icon at bounding box center [1204, 64] width 15 height 15
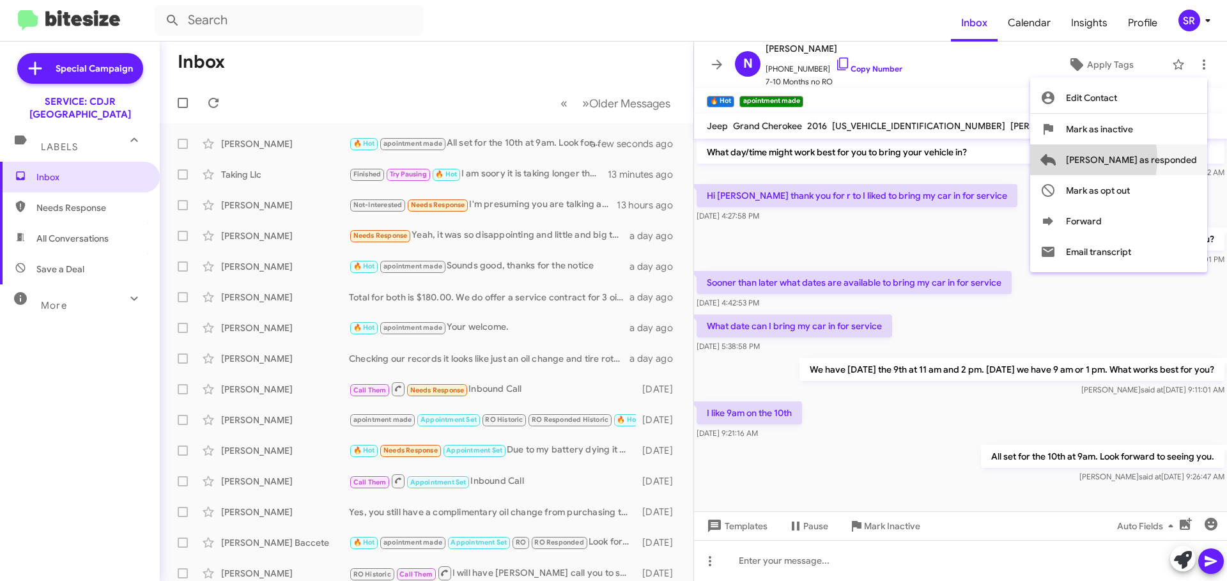
click at [1117, 159] on span "[PERSON_NAME] as responded" at bounding box center [1131, 159] width 131 height 31
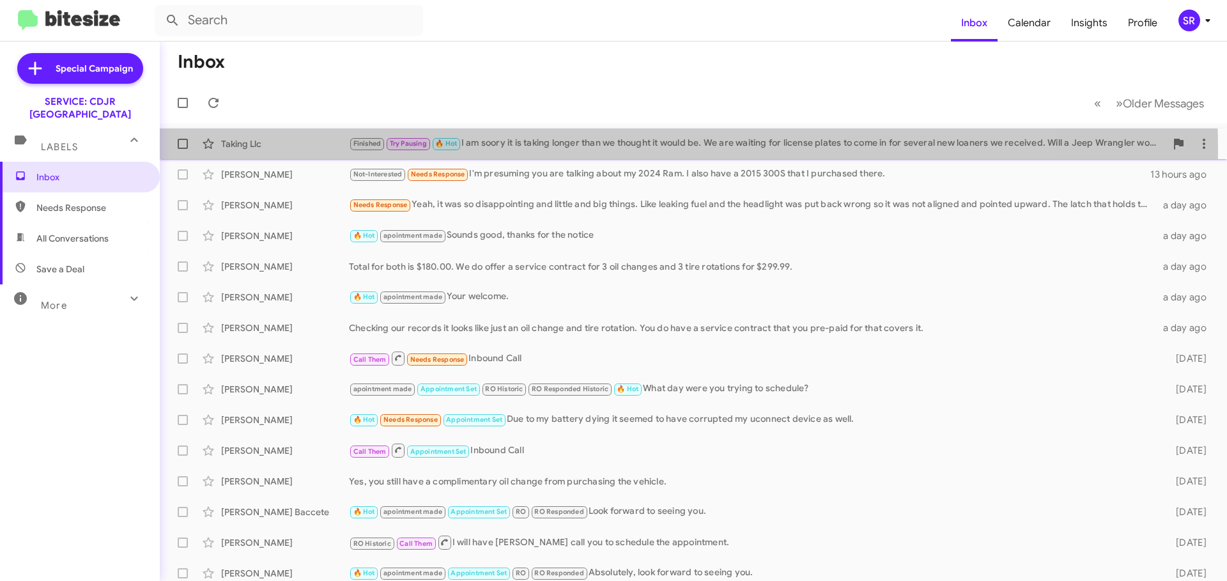
click at [569, 151] on div "Finished Try Pausing 🔥 Hot I am soory it is taking longer than we thought it wo…" at bounding box center [757, 143] width 817 height 15
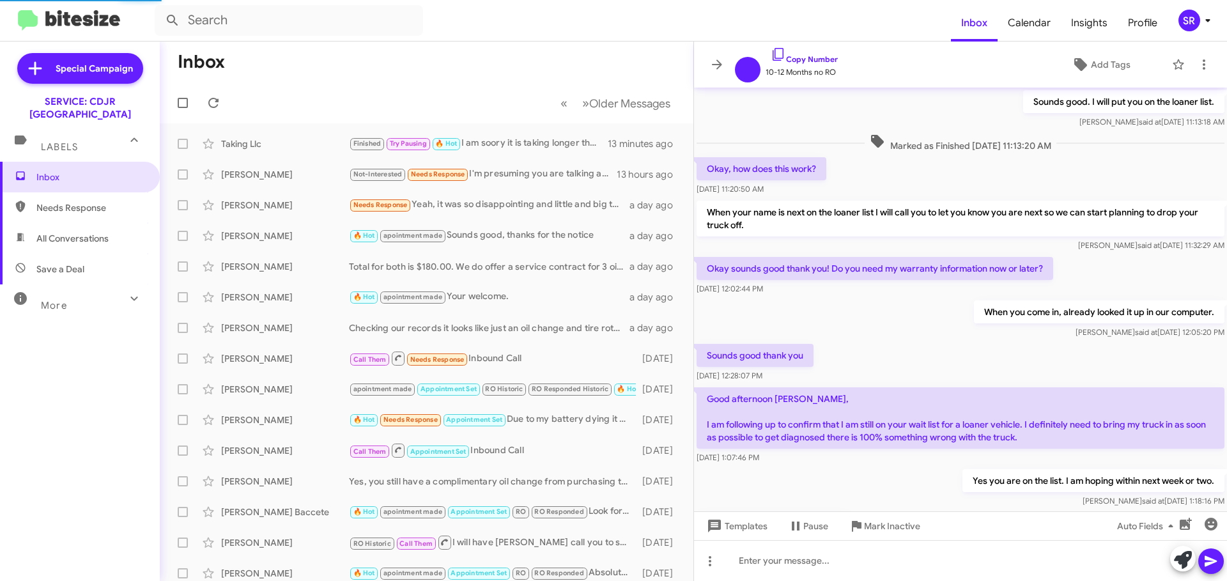
scroll to position [733, 0]
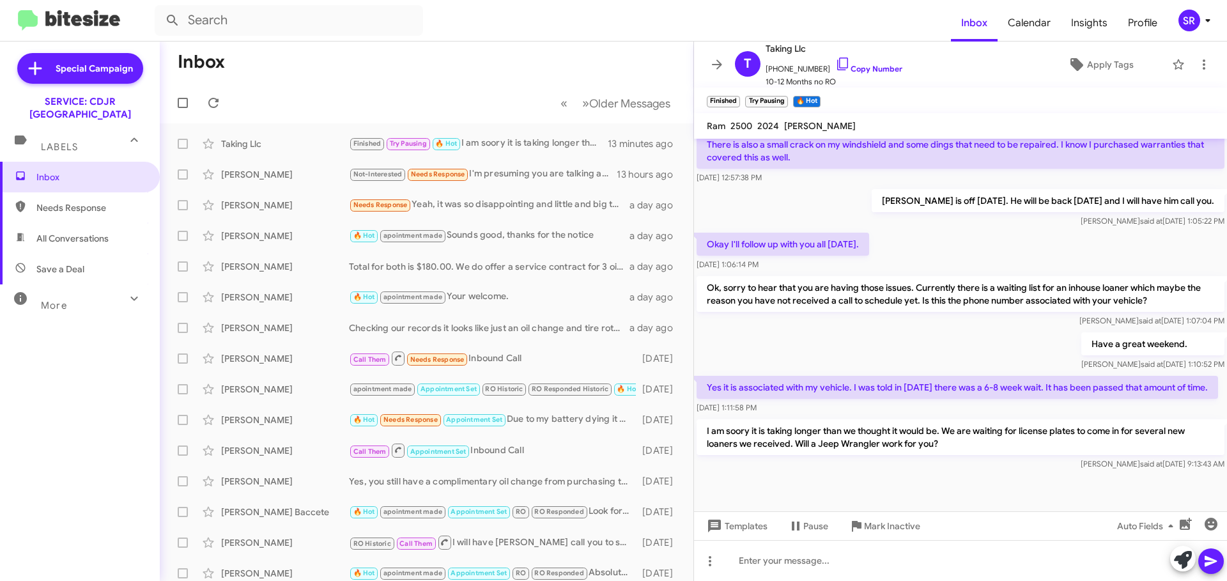
click at [735, 455] on p "I am soory it is taking longer than we thought it would be. We are waiting for …" at bounding box center [961, 437] width 528 height 36
click at [75, 171] on span "Inbox" at bounding box center [90, 177] width 109 height 13
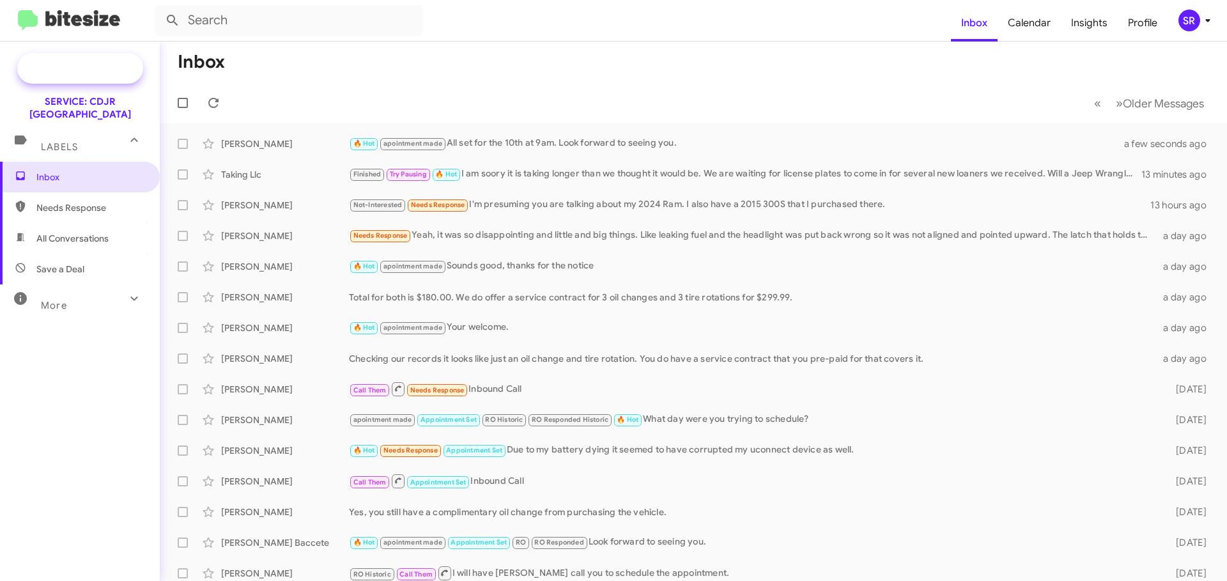
click at [89, 71] on span "Special Campaign" at bounding box center [94, 68] width 77 height 13
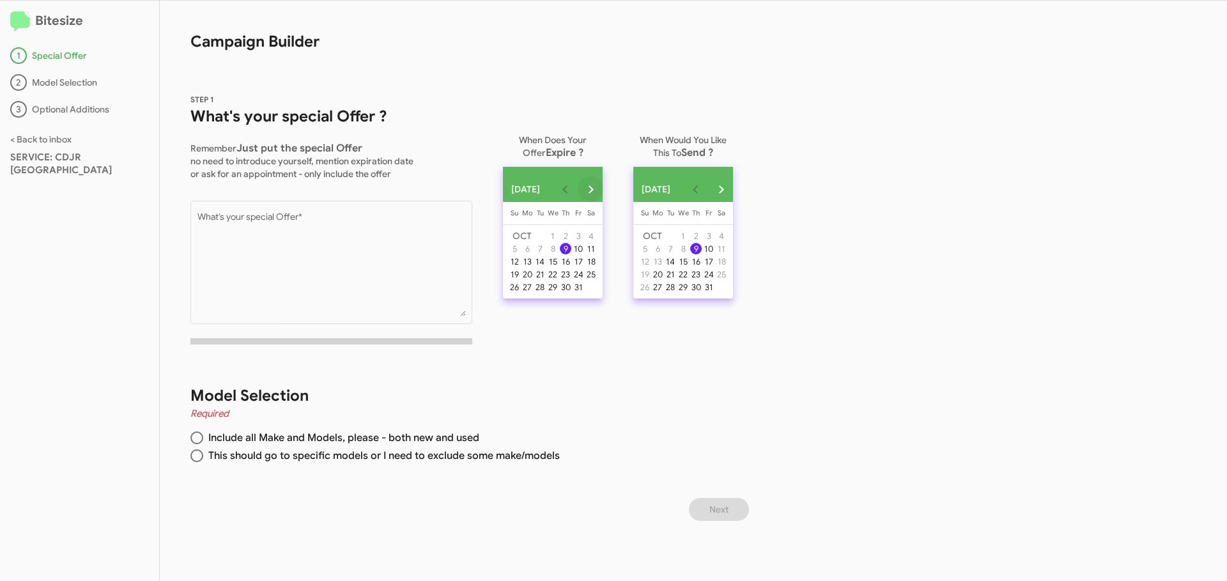
click at [603, 189] on button "Next month" at bounding box center [591, 189] width 26 height 26
click at [533, 267] on div "8" at bounding box center [528, 262] width 12 height 12
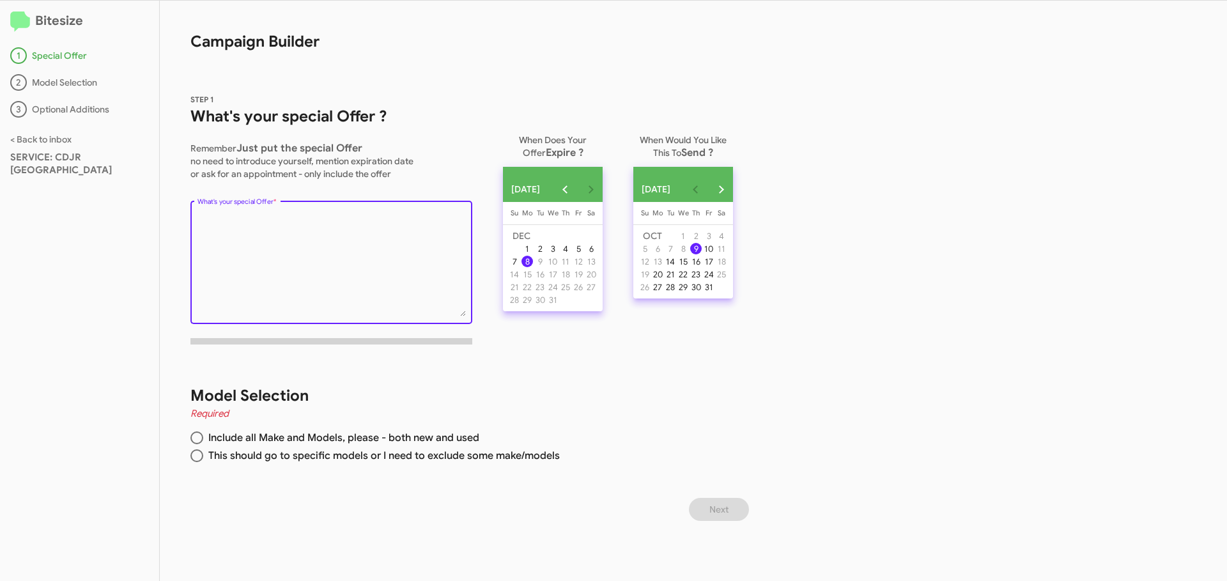
paste textarea "We MISS YOU! You're due for your FREE maintenance service. When would you like …"
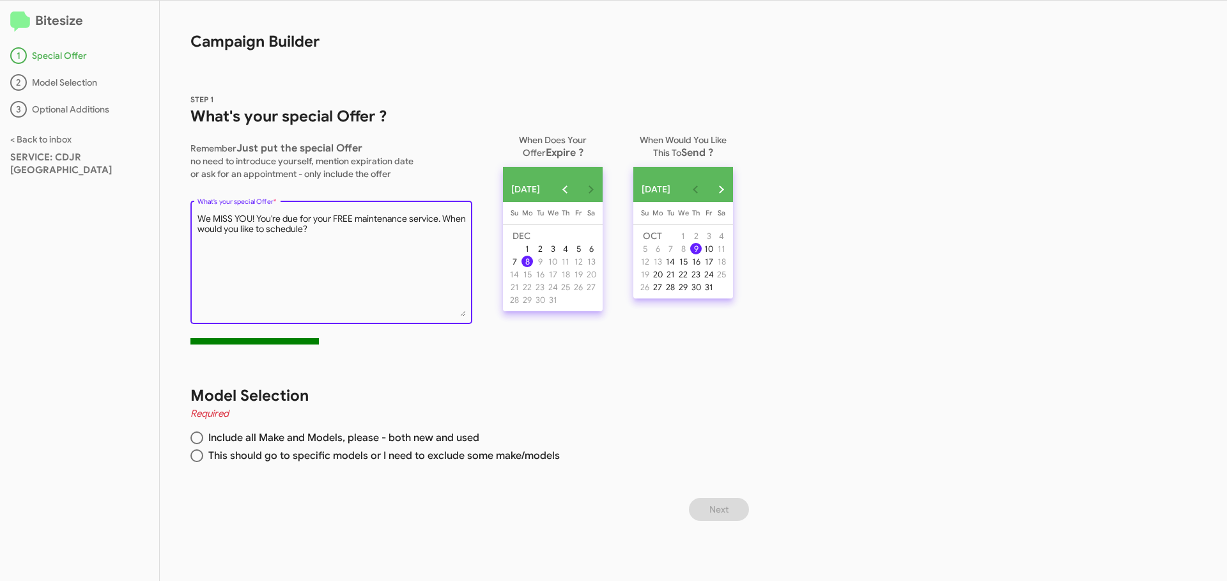
type textarea "We MISS YOU! You're due for your FREE maintenance service. When would you like …"
click at [198, 436] on span at bounding box center [196, 437] width 13 height 13
click at [198, 436] on input "Include all Make and Models, please - both new and used" at bounding box center [196, 437] width 13 height 13
radio input "true"
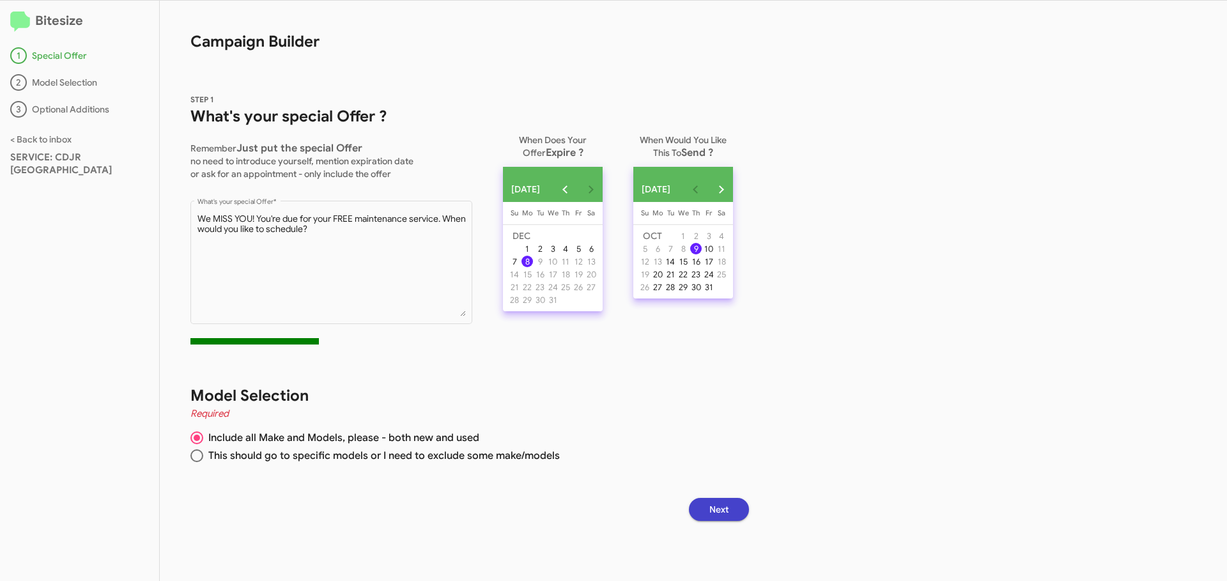
click at [709, 509] on button "Next" at bounding box center [719, 509] width 60 height 23
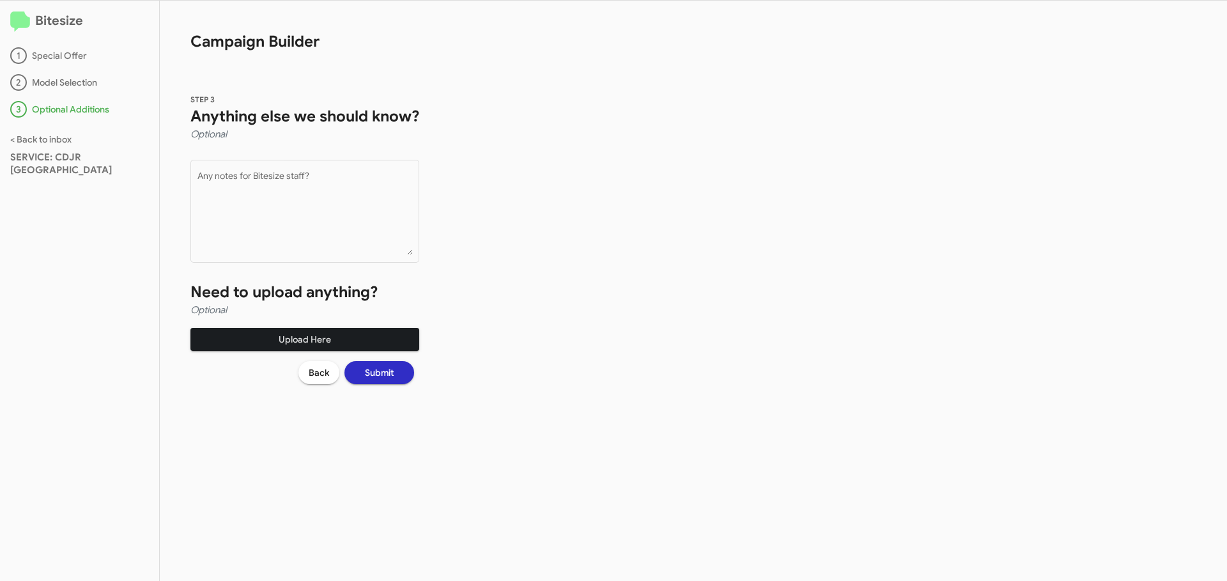
click at [277, 341] on span "Upload Here" at bounding box center [305, 339] width 208 height 23
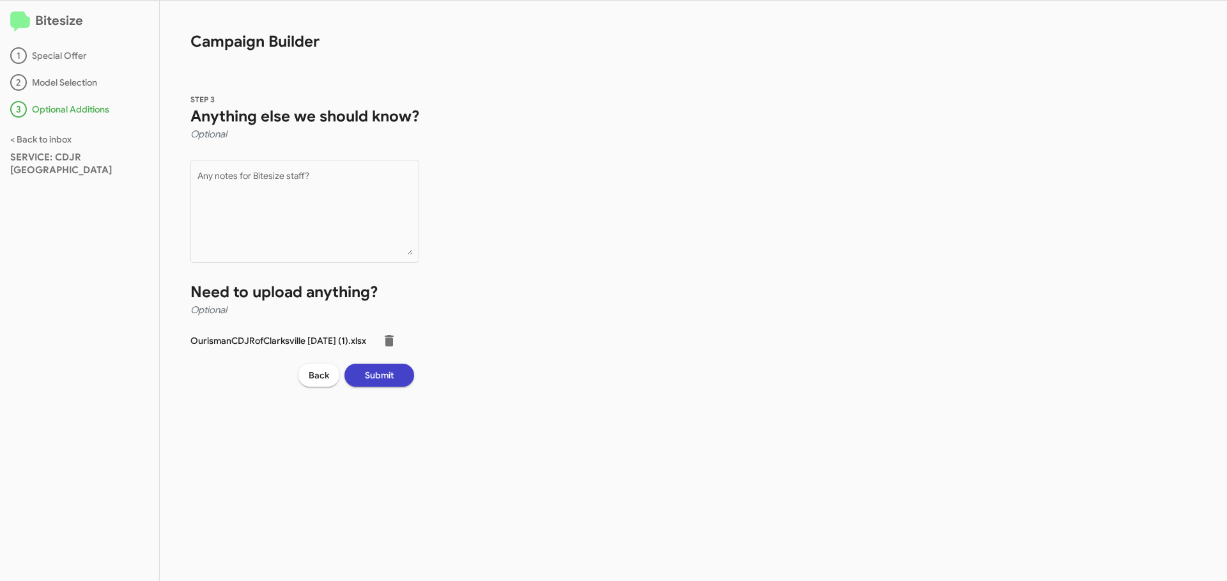
click at [394, 375] on span "Submit" at bounding box center [379, 375] width 29 height 23
click at [394, 380] on span "Submit" at bounding box center [379, 375] width 29 height 23
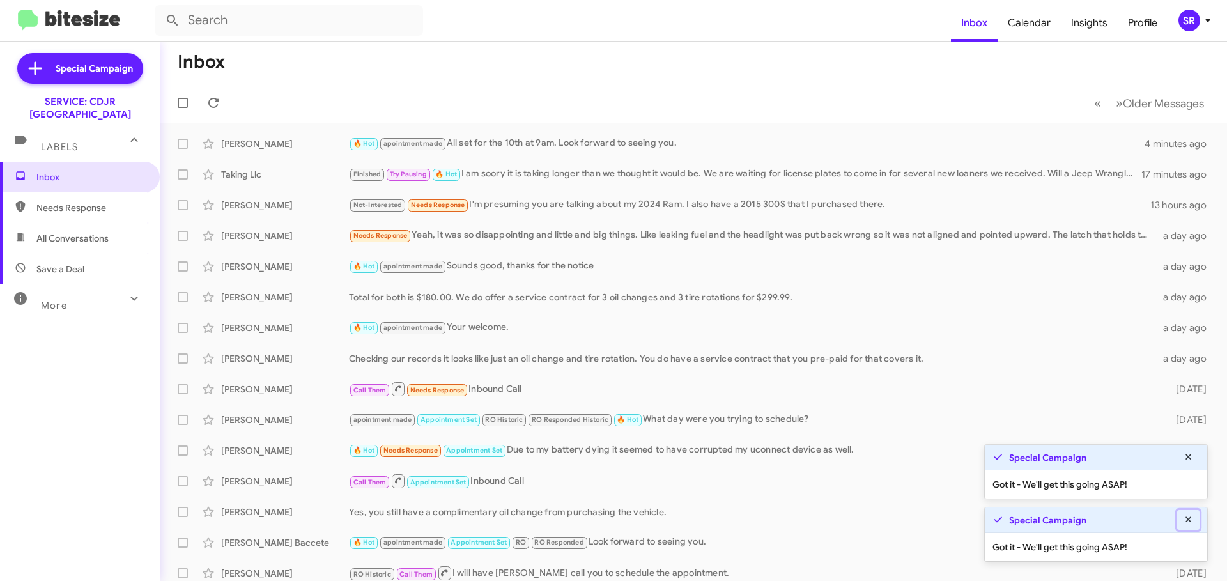
click at [1191, 522] on icon at bounding box center [1189, 519] width 12 height 9
click at [1190, 525] on fa-icon at bounding box center [1189, 520] width 12 height 12
